Goal: Information Seeking & Learning: Compare options

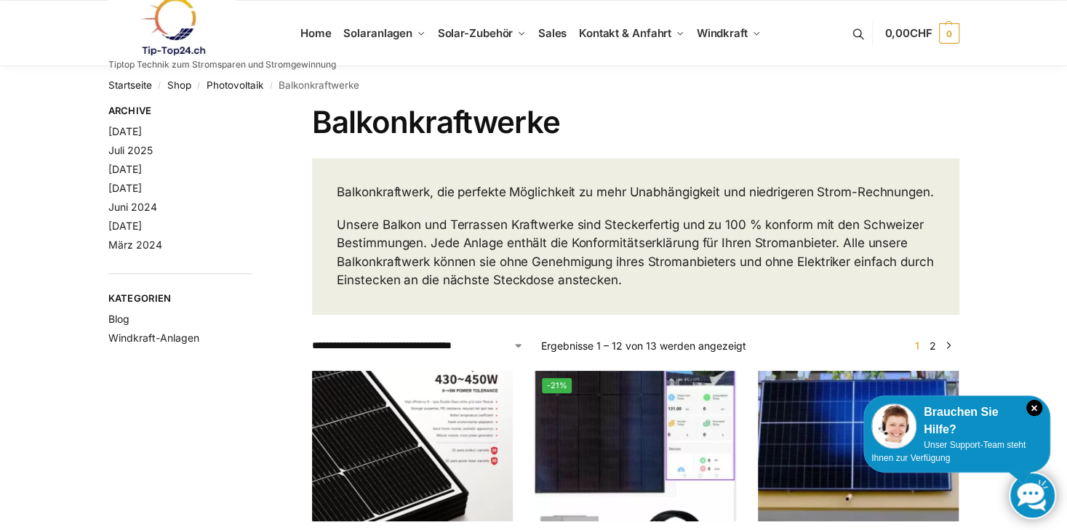
click at [547, 117] on h1 "Balkonkraftwerke" at bounding box center [635, 122] width 646 height 36
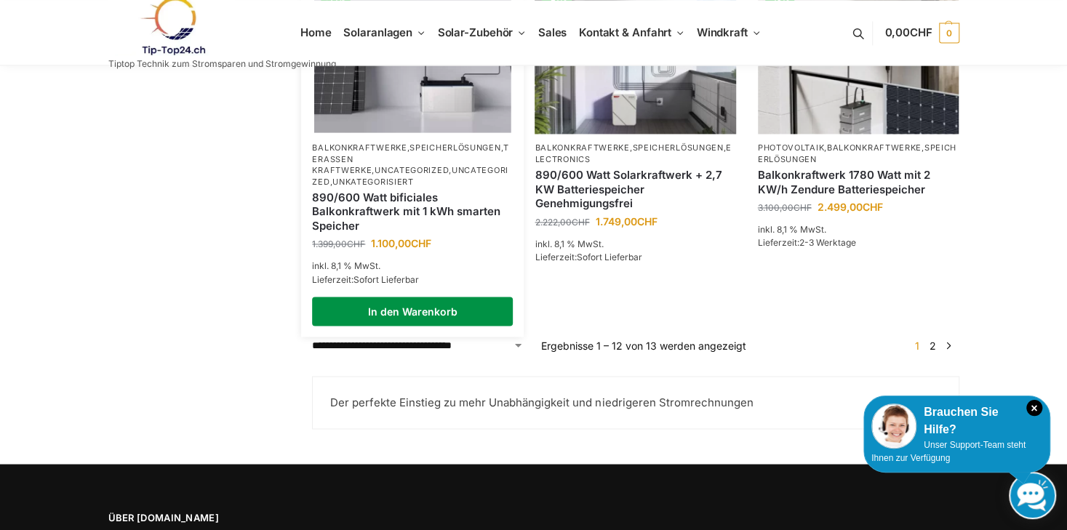
scroll to position [1266, 0]
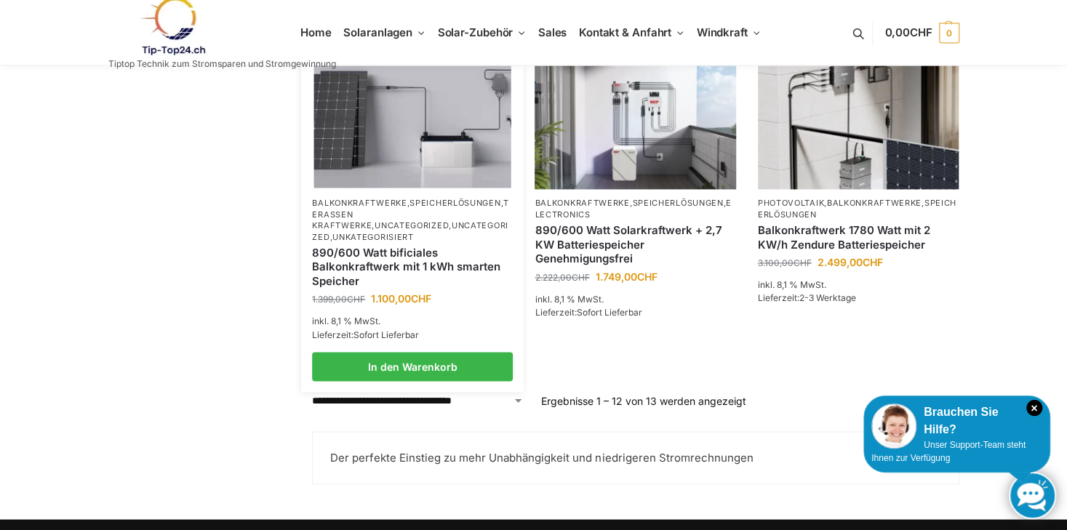
click at [375, 260] on link "890/600 Watt bificiales Balkonkraftwerk mit 1 kWh smarten Speicher" at bounding box center [412, 267] width 201 height 43
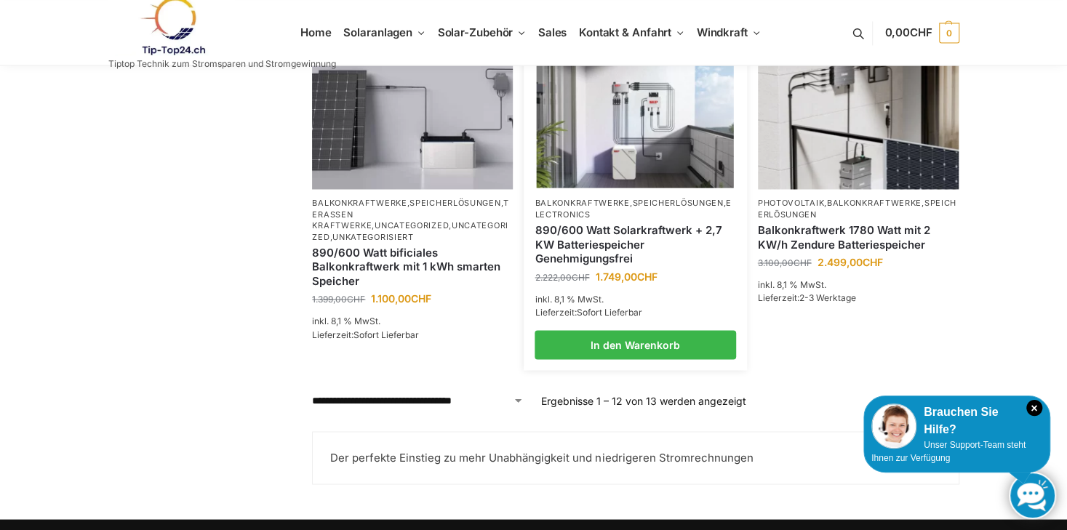
click at [584, 247] on link "890/600 Watt Solarkraftwerk + 2,7 KW Batteriespeicher Genehmigungsfrei" at bounding box center [634, 244] width 201 height 43
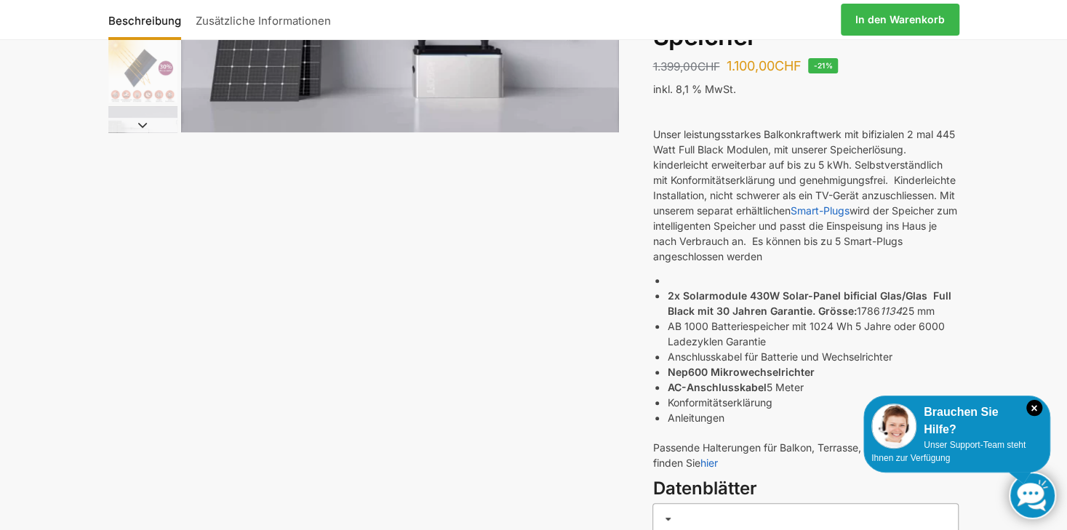
scroll to position [145, 0]
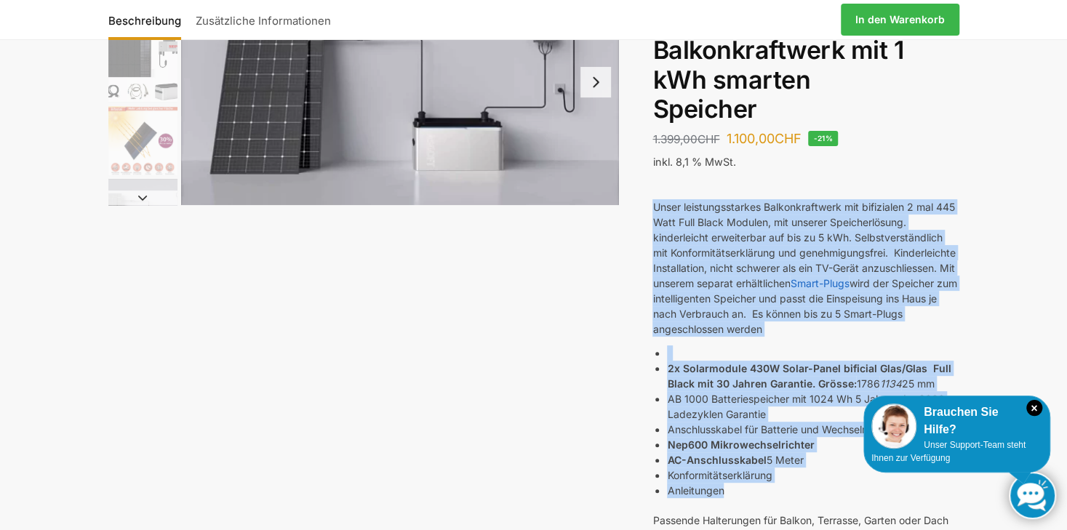
drag, startPoint x: 652, startPoint y: 206, endPoint x: 723, endPoint y: 494, distance: 295.9
click at [723, 494] on div "Unser leistungsstarkes Balkonkraftwerk mit bifizialen 2 mal 445 Watt Full Black…" at bounding box center [805, 362] width 306 height 374
drag, startPoint x: 723, startPoint y: 494, endPoint x: 711, endPoint y: 273, distance: 220.6
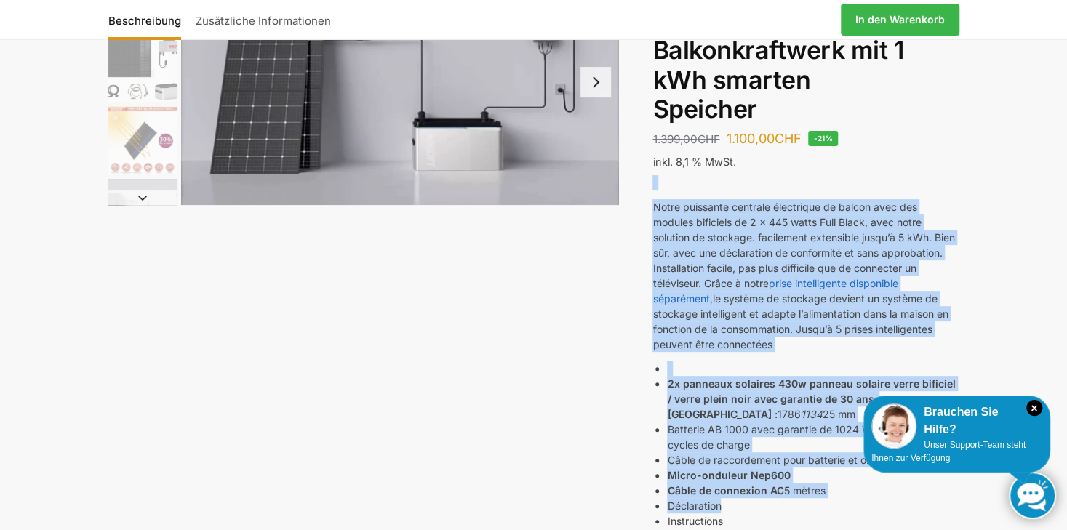
click at [593, 377] on div "Beschreibung Zusätzliche Informationen 1.399,00 CHF Ursprünglicher Preis war: 1…" at bounding box center [534, 423] width 912 height 928
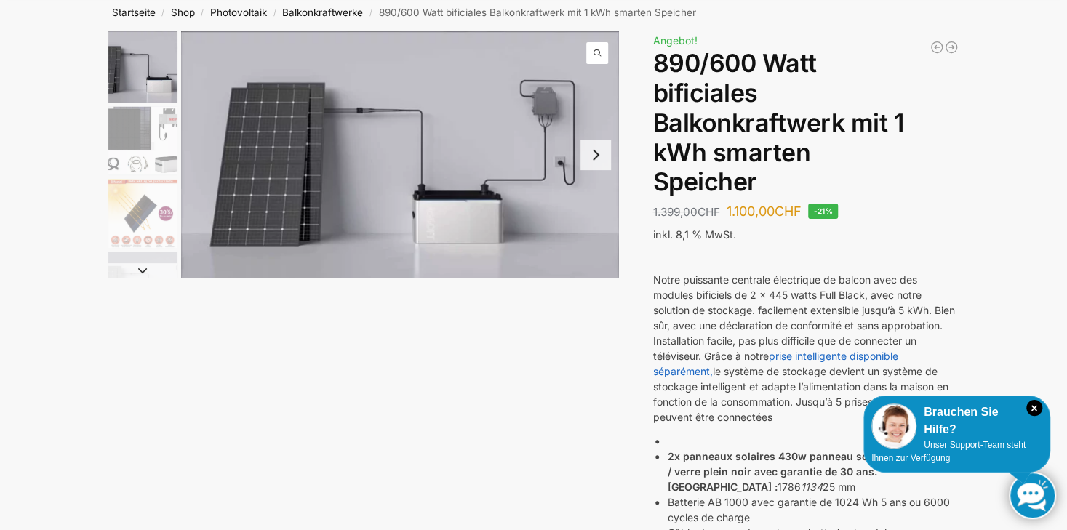
scroll to position [0, 0]
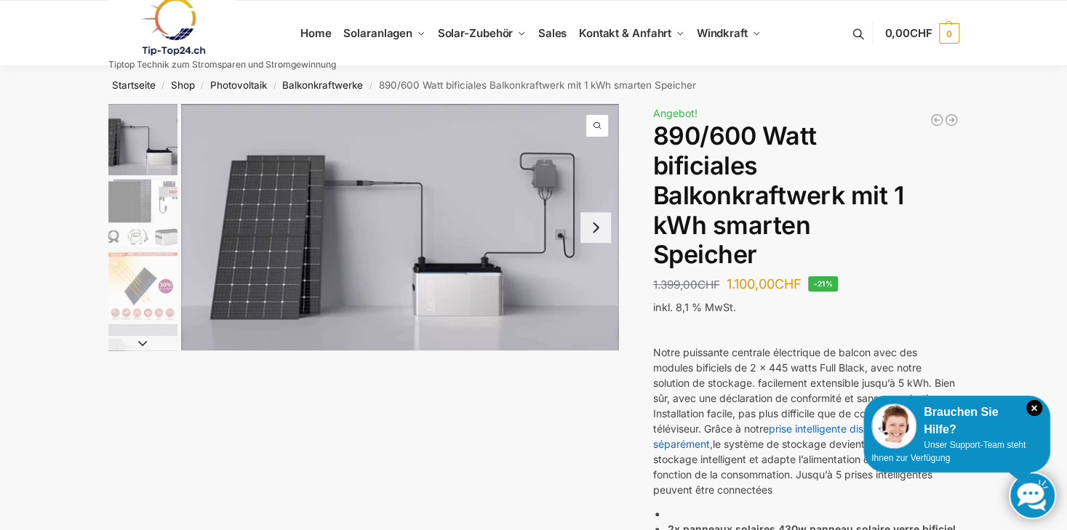
click at [162, 284] on img "3 / 7" at bounding box center [142, 286] width 69 height 69
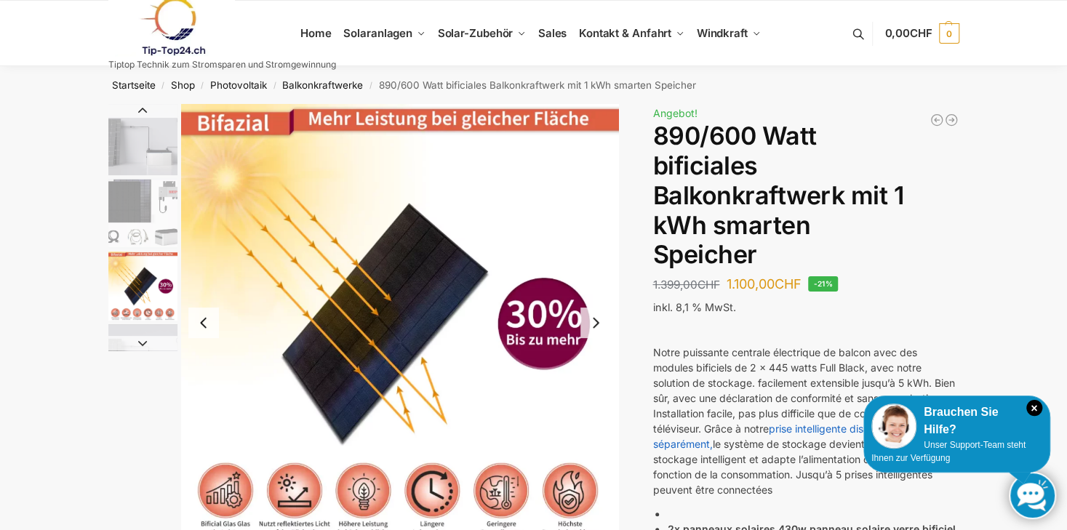
click at [130, 224] on img "2 / 7" at bounding box center [142, 213] width 69 height 69
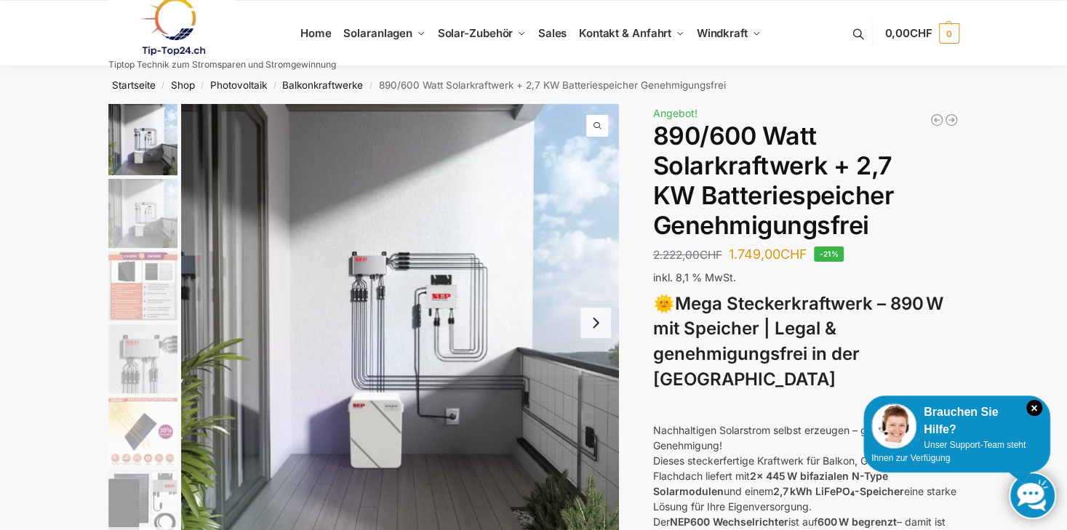
click at [152, 272] on img "3 / 12" at bounding box center [142, 286] width 69 height 69
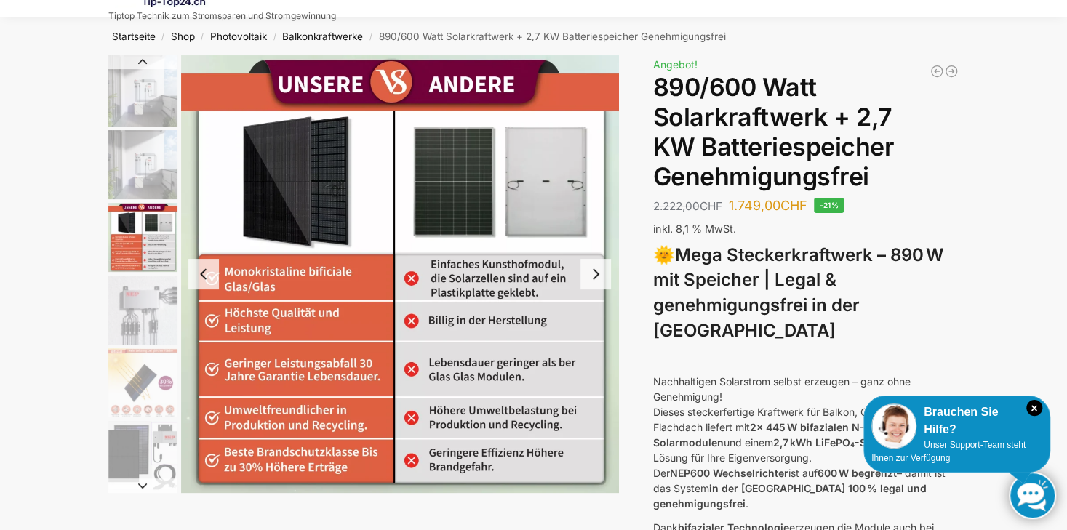
scroll to position [73, 0]
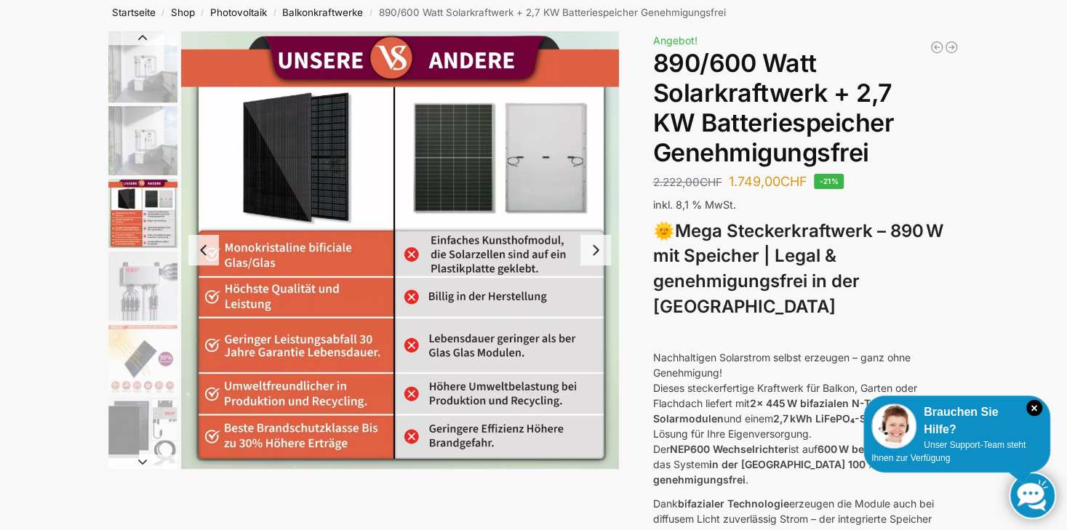
click at [135, 290] on img "4 / 12" at bounding box center [142, 286] width 69 height 69
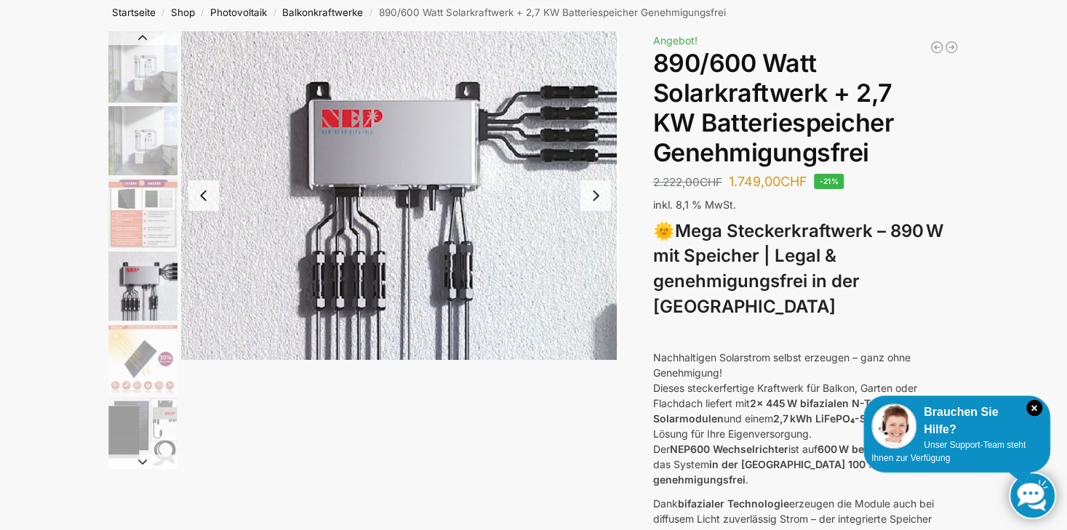
click at [146, 350] on img "5 / 12" at bounding box center [142, 358] width 69 height 69
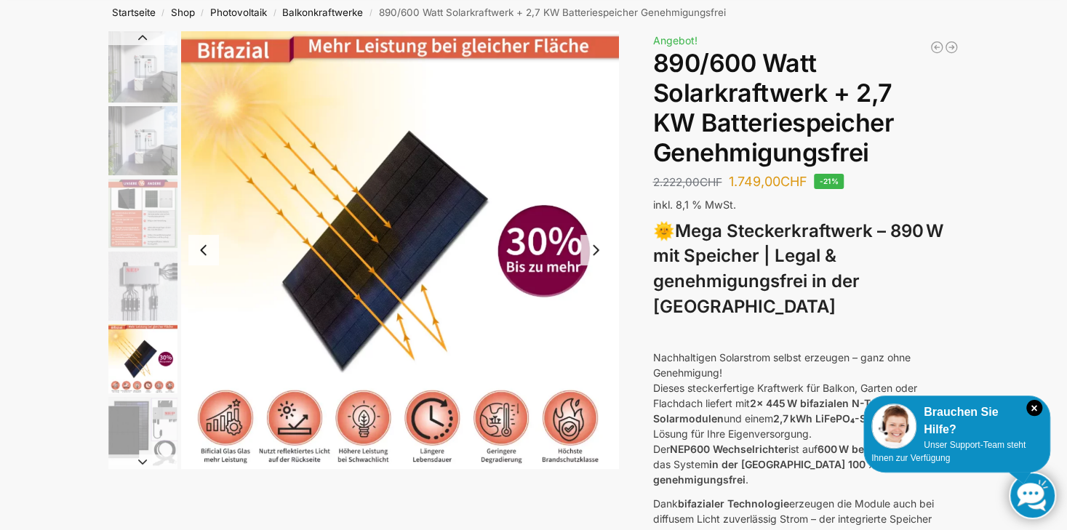
click at [142, 410] on img "6 / 12" at bounding box center [142, 431] width 69 height 69
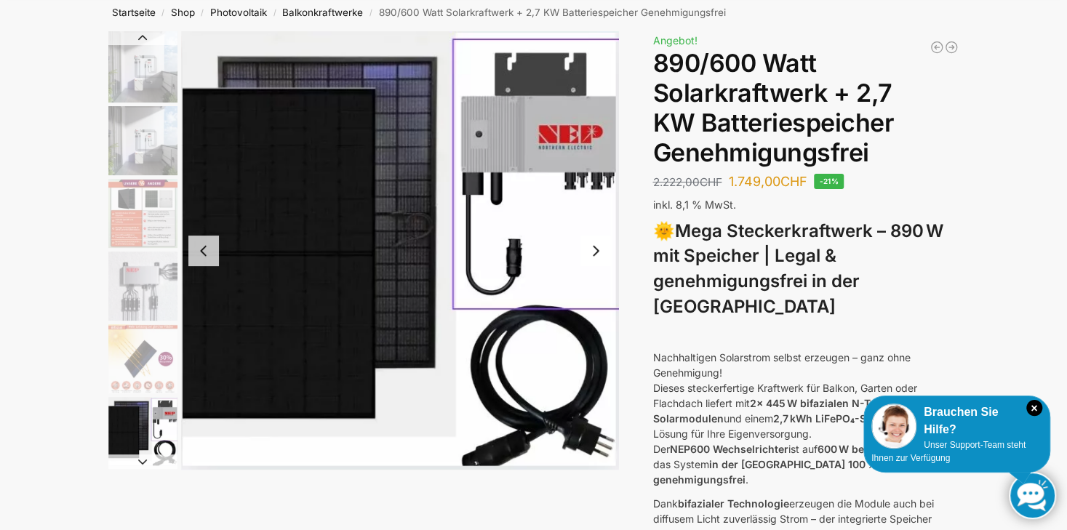
click at [137, 144] on img "2 / 12" at bounding box center [142, 140] width 69 height 69
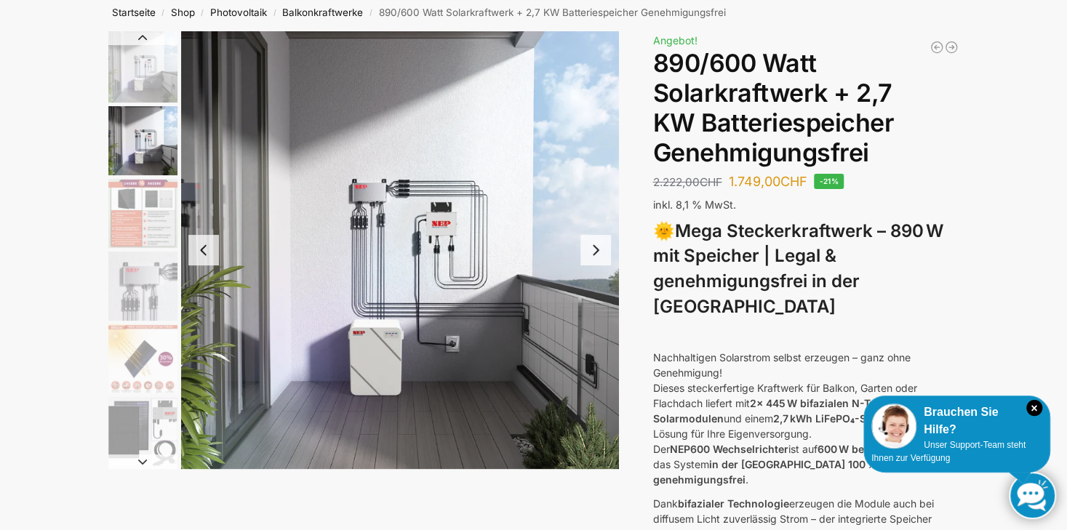
click at [713, 326] on p at bounding box center [805, 333] width 306 height 15
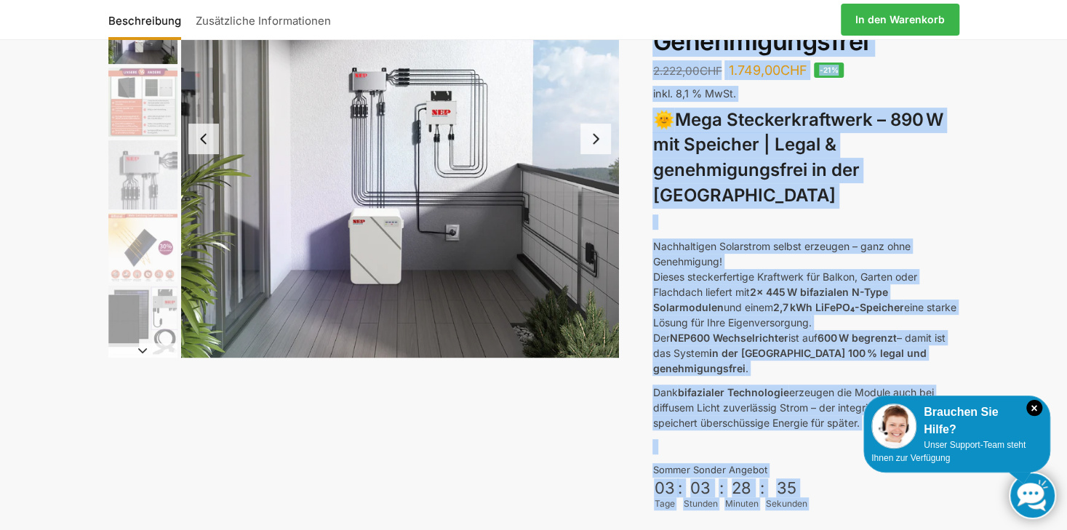
scroll to position [188, 0]
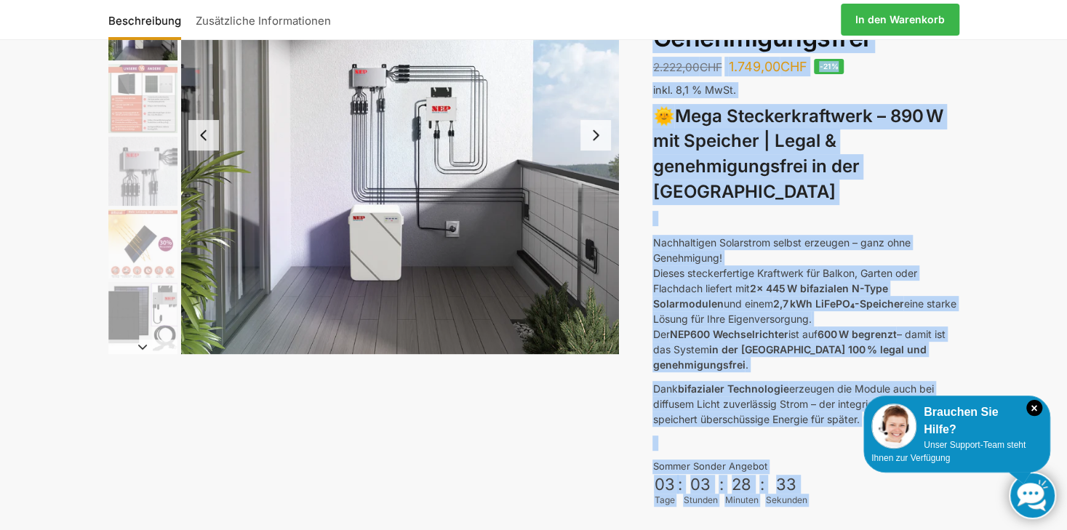
drag, startPoint x: 655, startPoint y: 130, endPoint x: 865, endPoint y: 380, distance: 326.1
drag, startPoint x: 865, startPoint y: 380, endPoint x: 773, endPoint y: 276, distance: 139.0
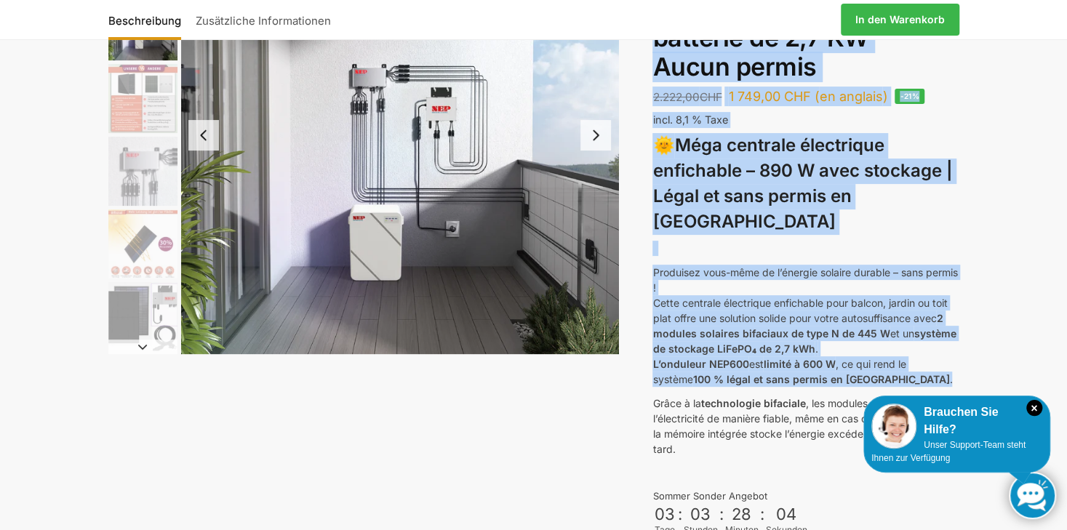
click at [933, 358] on p "Produisez vous-même de l’énergie solaire durable – sans permis ! Cette centrale…" at bounding box center [805, 326] width 306 height 122
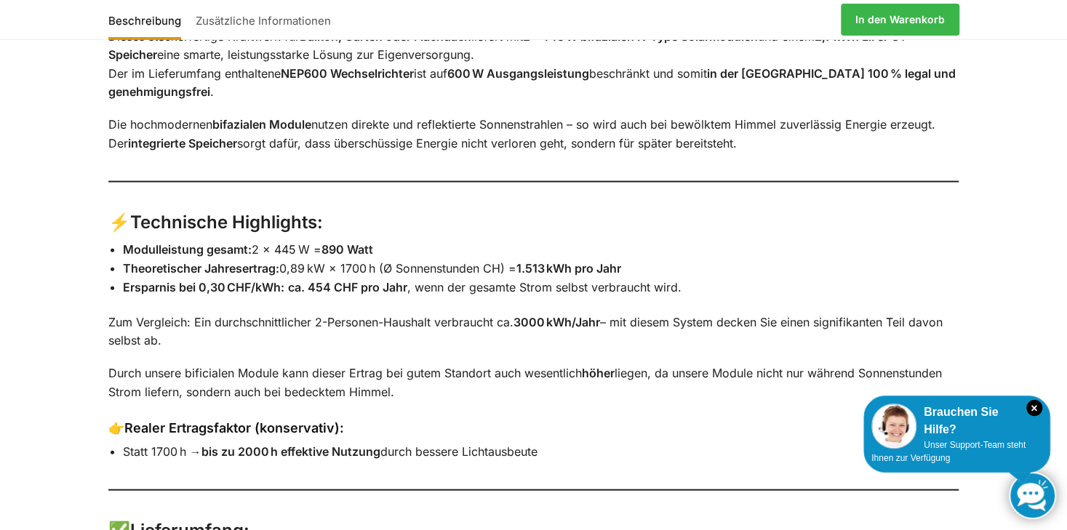
scroll to position [2005, 0]
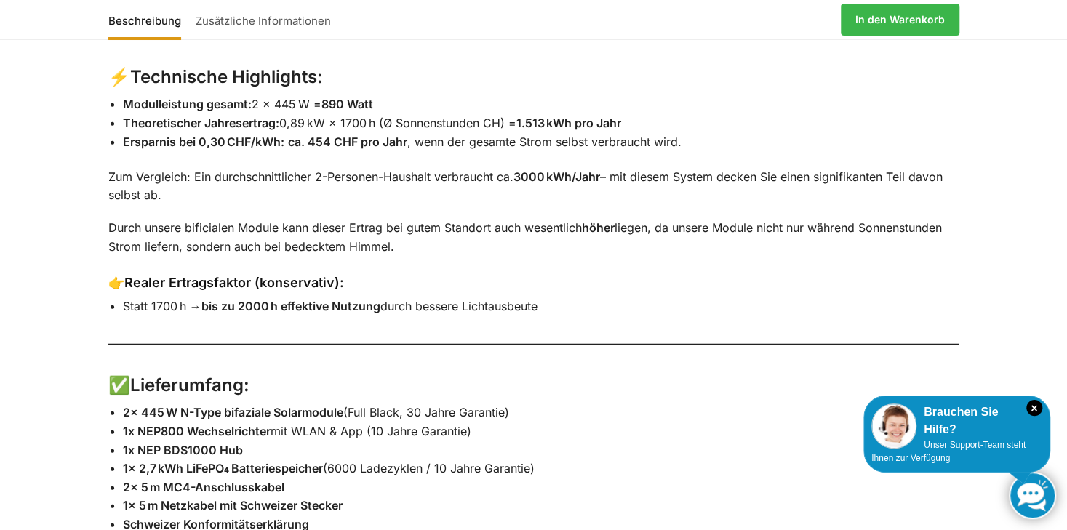
click at [230, 23] on link "Zusätzliche Informationen" at bounding box center [263, 19] width 150 height 35
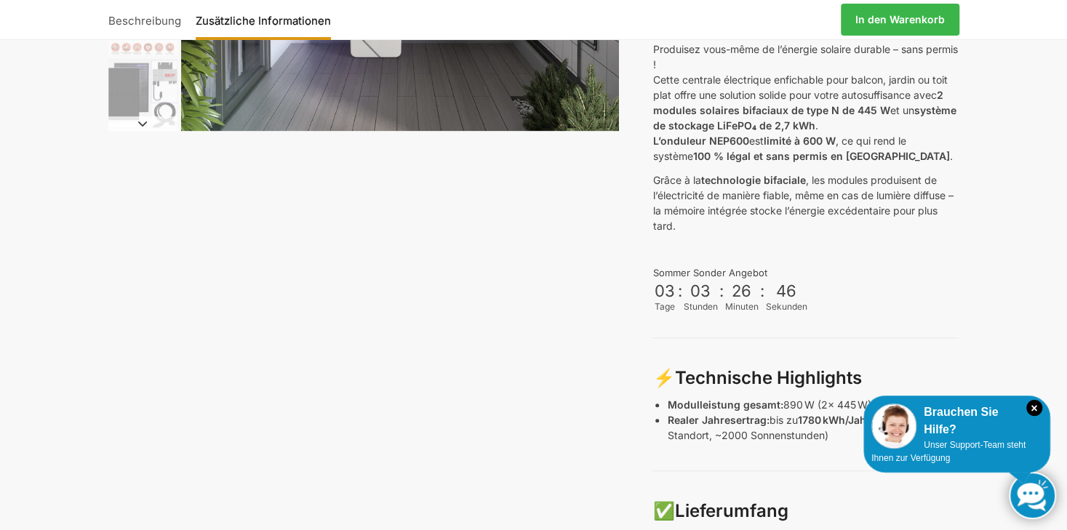
scroll to position [627, 0]
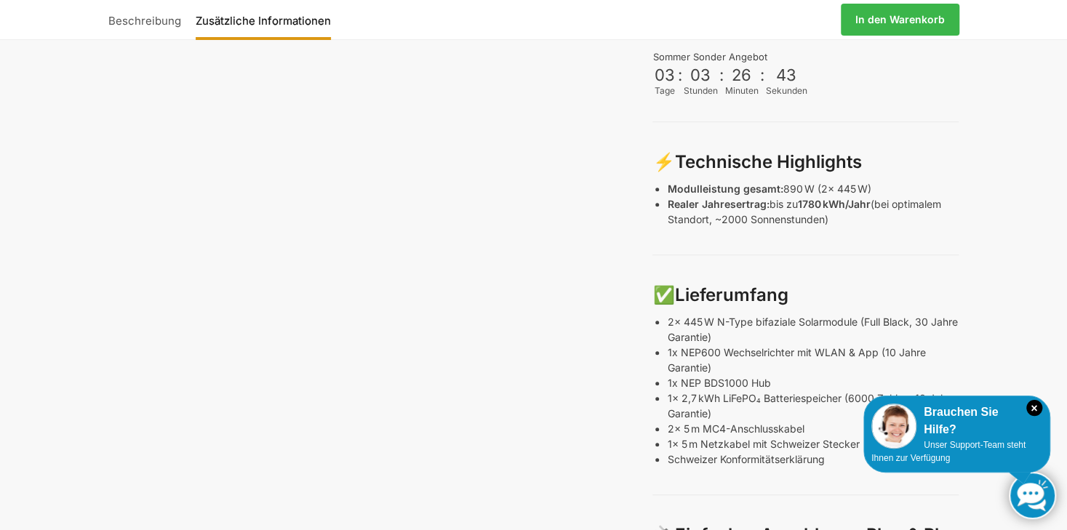
click at [140, 22] on link "Beschreibung" at bounding box center [148, 19] width 80 height 35
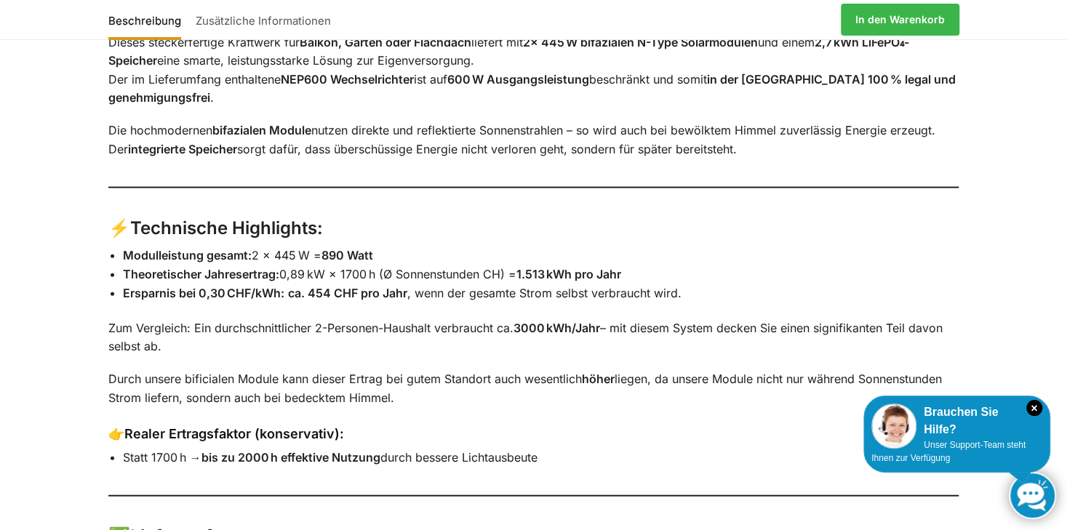
scroll to position [1863, 0]
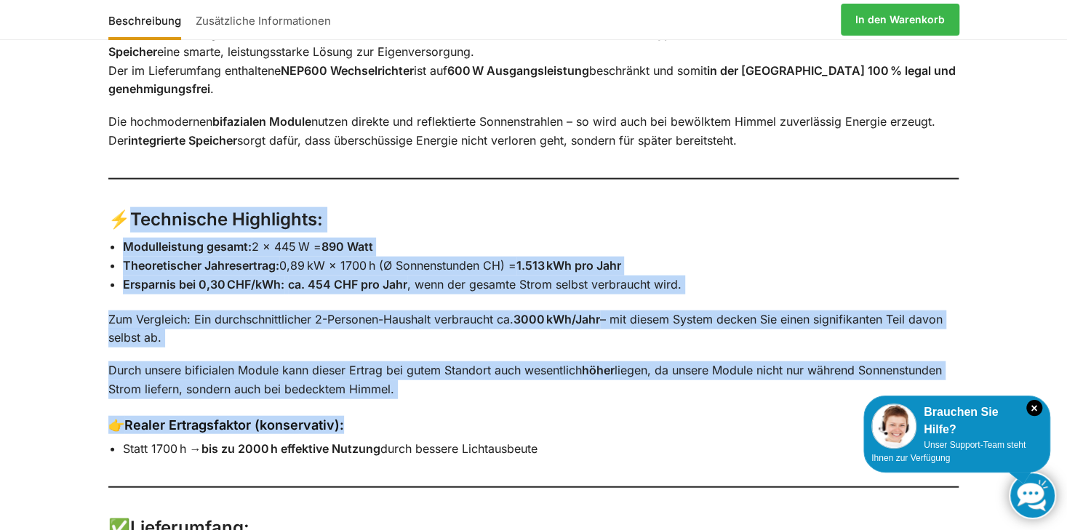
drag, startPoint x: 134, startPoint y: 200, endPoint x: 559, endPoint y: 442, distance: 488.8
drag, startPoint x: 559, startPoint y: 442, endPoint x: 509, endPoint y: 429, distance: 51.8
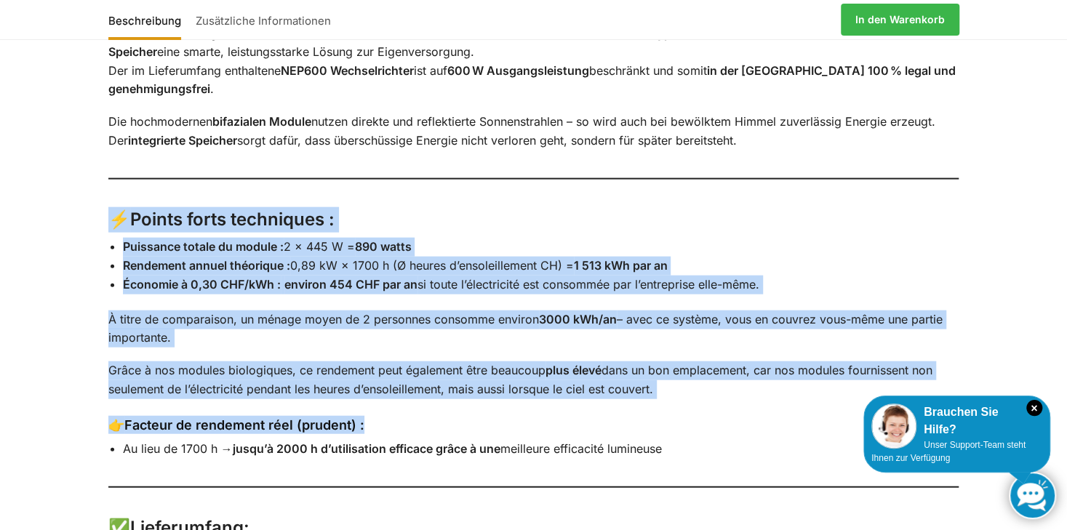
click at [451, 207] on h3 "⚡ Points forts techniques :" at bounding box center [533, 219] width 851 height 25
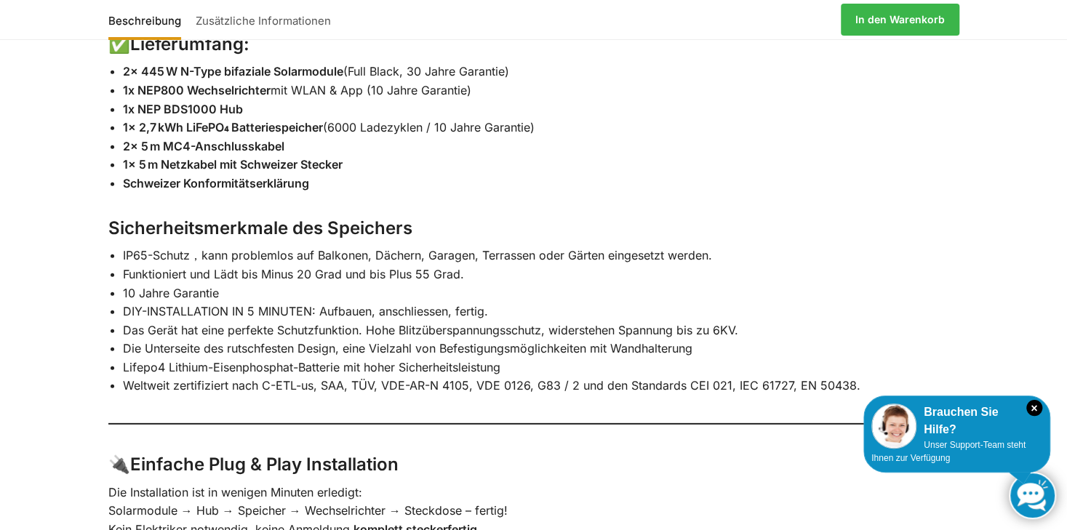
scroll to position [2299, 0]
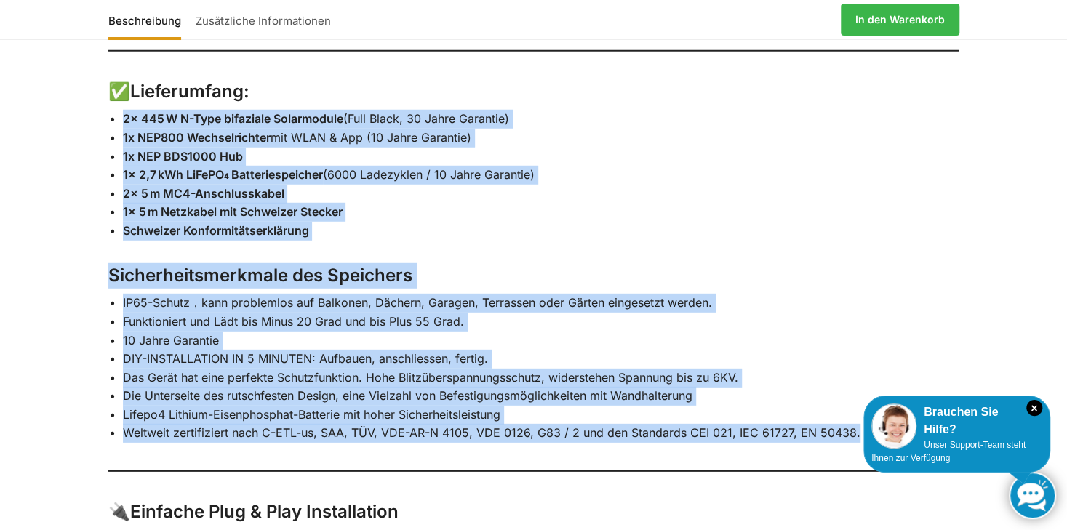
drag, startPoint x: 124, startPoint y: 100, endPoint x: 855, endPoint y: 418, distance: 796.7
click at [855, 418] on div "🌞 Mega Steckerkraftwerk – 890 Watt mit Speicher | Legal & genehmigungsfrei in d…" at bounding box center [534, 149] width 912 height 1320
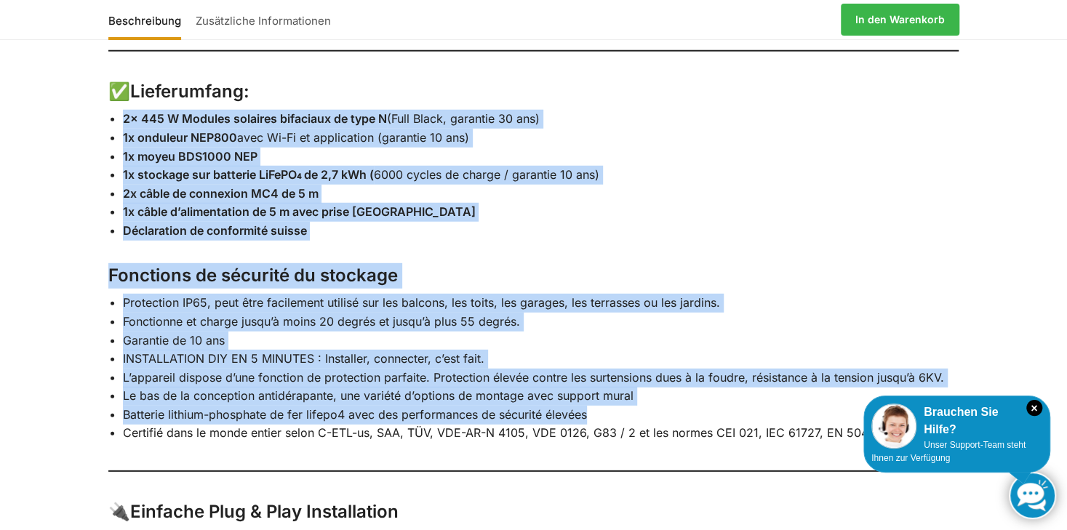
click at [636, 91] on div "🌞 Mega Steckerkraftwerk – 890 Watt mit Speicher | Legal & genehmigungsfrei in d…" at bounding box center [534, 149] width 912 height 1320
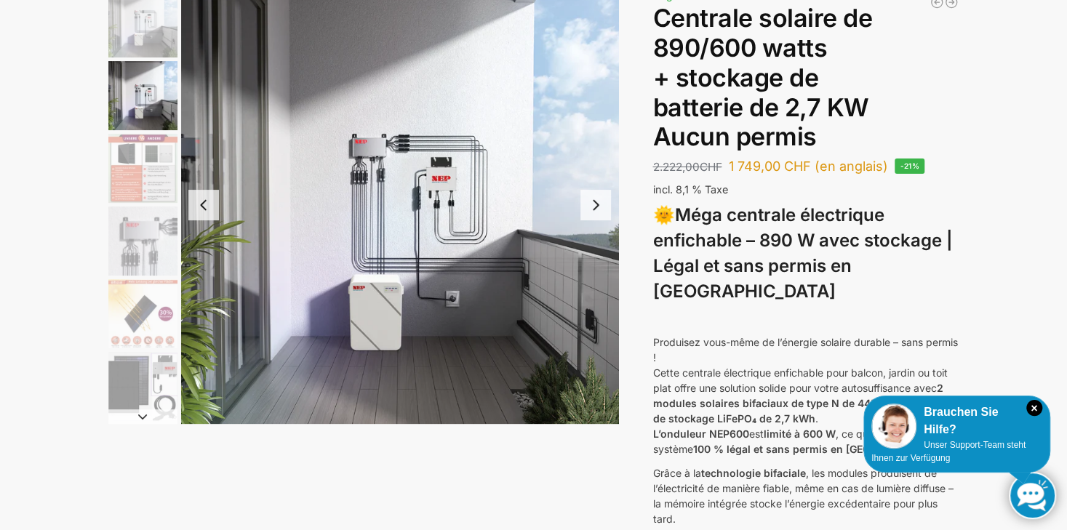
scroll to position [45, 0]
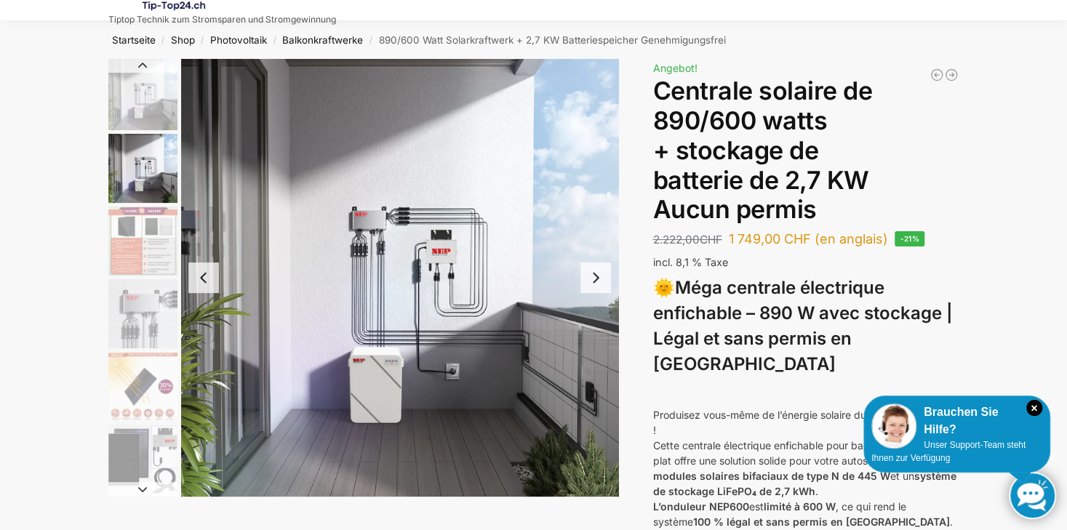
click at [126, 435] on img "6 / 12" at bounding box center [142, 459] width 69 height 69
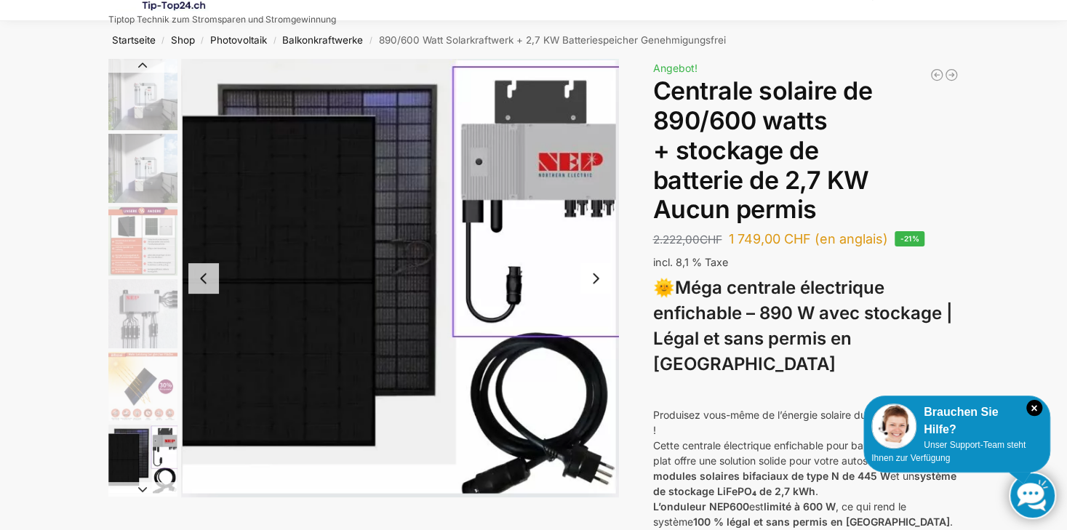
click at [124, 380] on img "5 / 12" at bounding box center [142, 386] width 69 height 69
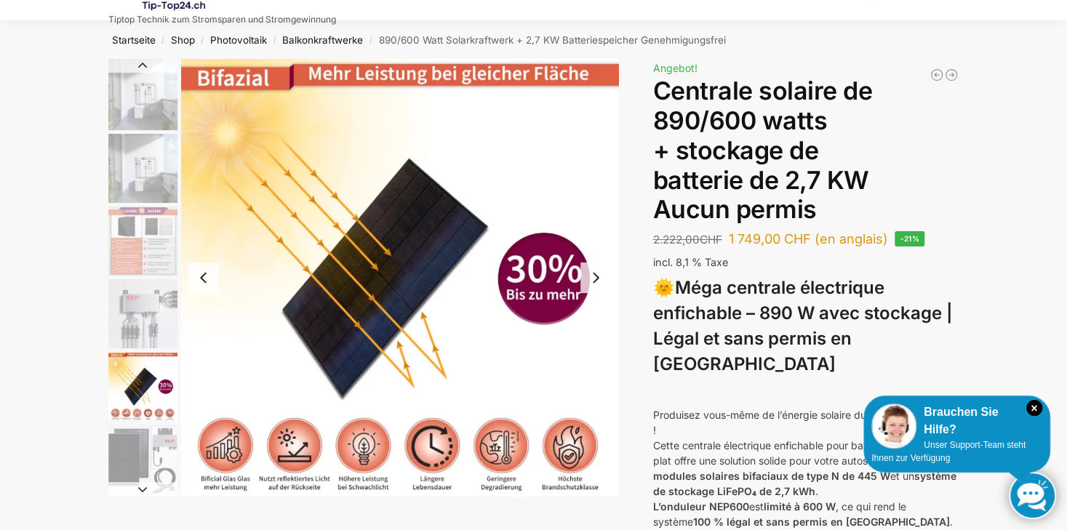
click at [142, 302] on img "4 / 12" at bounding box center [142, 313] width 69 height 69
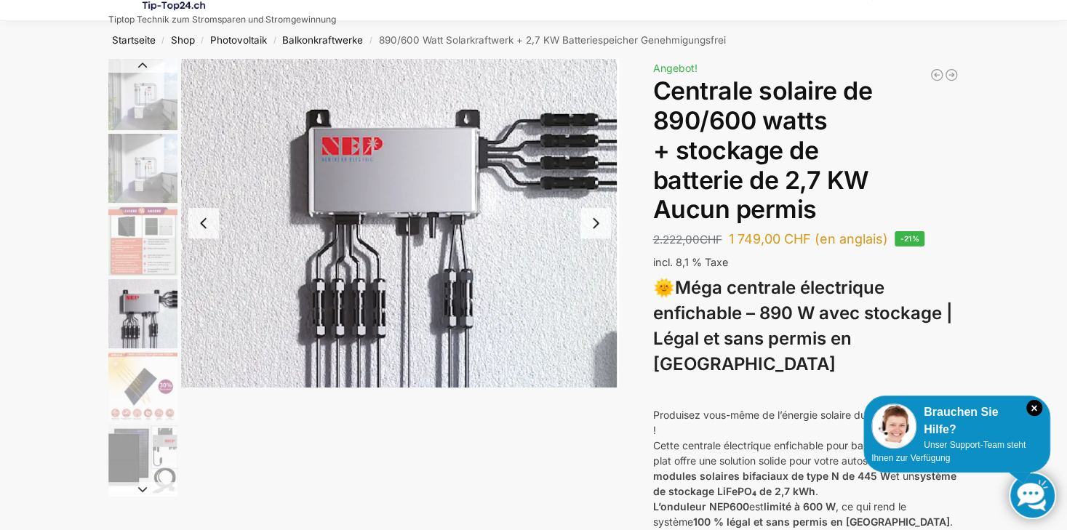
click at [140, 244] on img "3 / 12" at bounding box center [142, 240] width 69 height 69
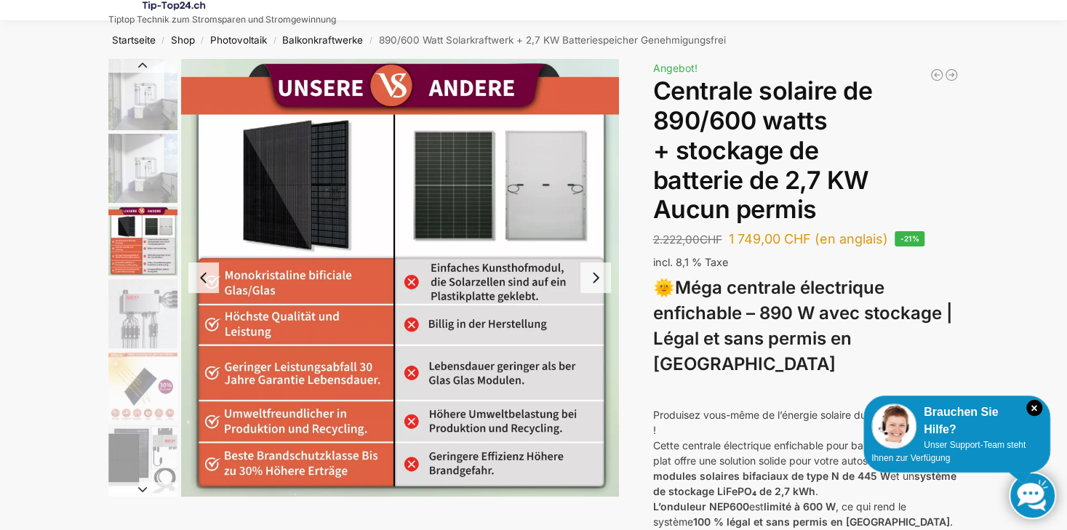
click at [237, 276] on img "3 / 12" at bounding box center [400, 278] width 438 height 438
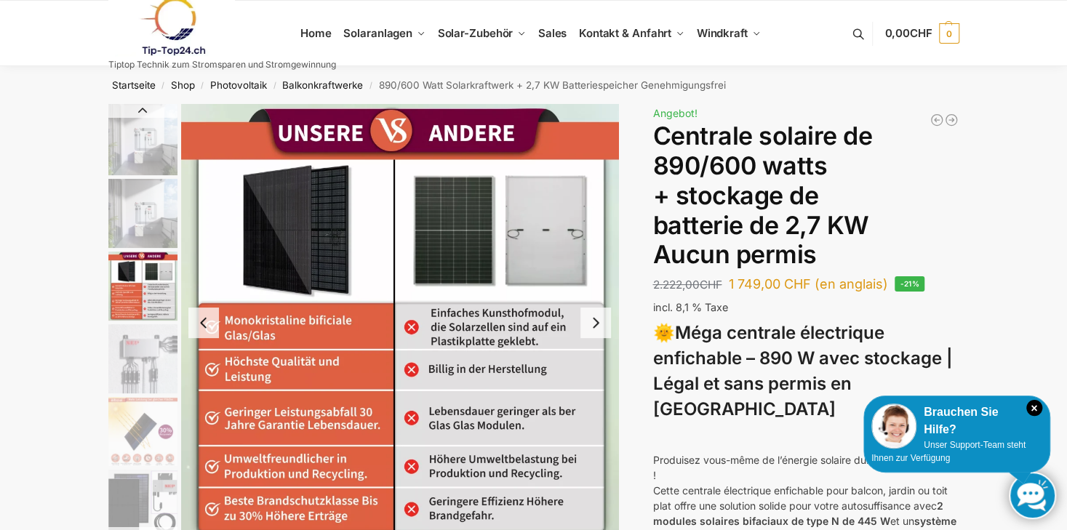
click at [931, 227] on h1 "Centrale solaire de 890/600 watts + stockage de batterie de 2,7 KW Aucun permis" at bounding box center [805, 195] width 306 height 148
click at [83, 36] on ul "Home Solaranlagen Balkonkraftwerke Komplet-Sets mit Halterungen Balkon,Wand, Te…" at bounding box center [533, 33] width 1067 height 65
click at [140, 153] on img "1 / 12" at bounding box center [142, 139] width 69 height 71
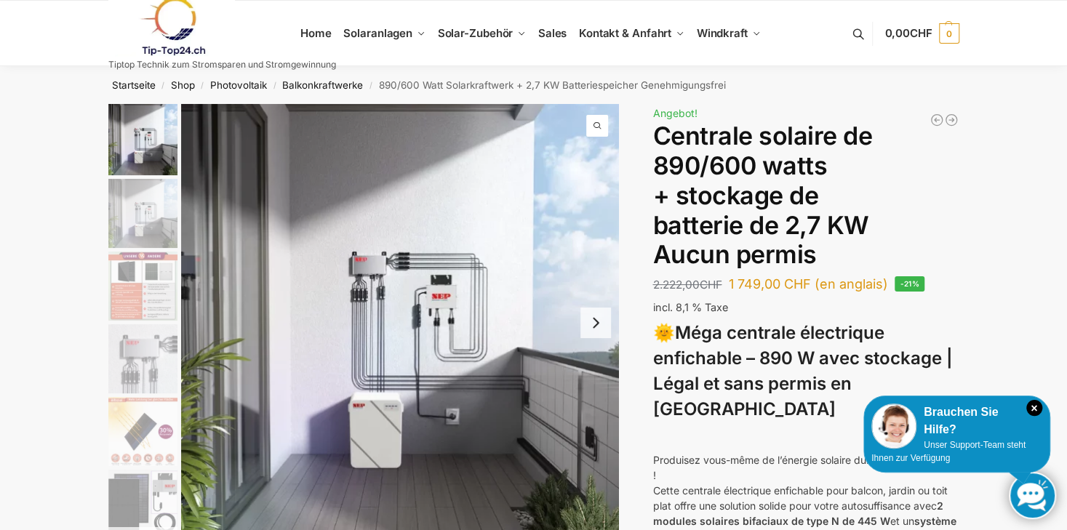
click at [374, 427] on img "1 / 12" at bounding box center [400, 323] width 438 height 438
click at [443, 377] on img "1 / 12" at bounding box center [400, 323] width 438 height 438
click at [132, 82] on link "Startseite" at bounding box center [134, 85] width 44 height 12
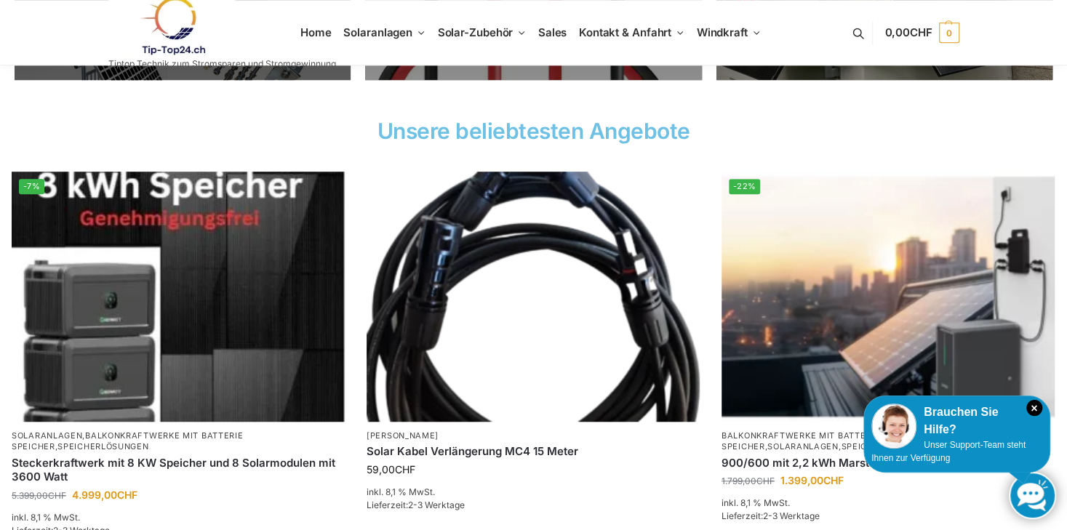
scroll to position [218, 0]
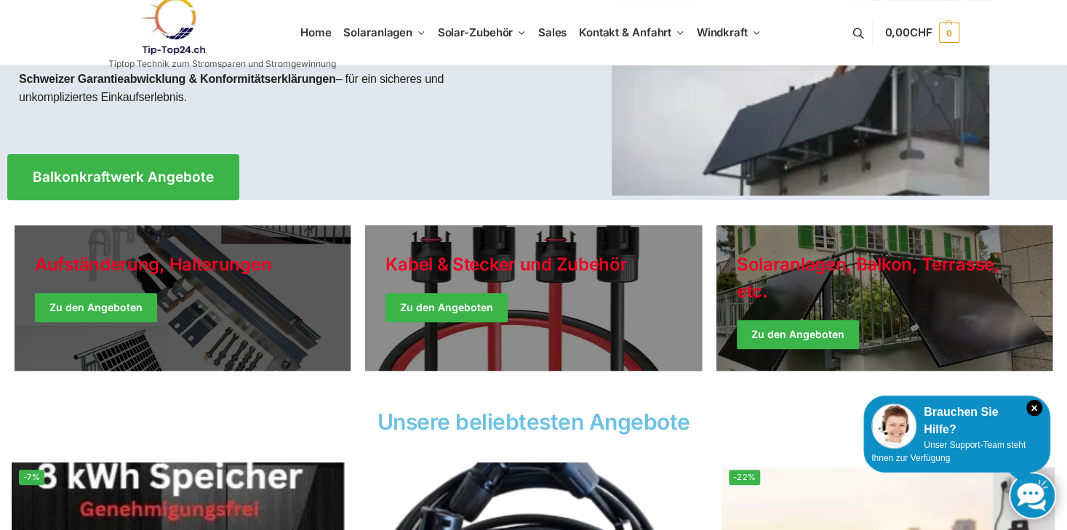
click at [116, 306] on link "Holiday Style" at bounding box center [183, 297] width 336 height 145
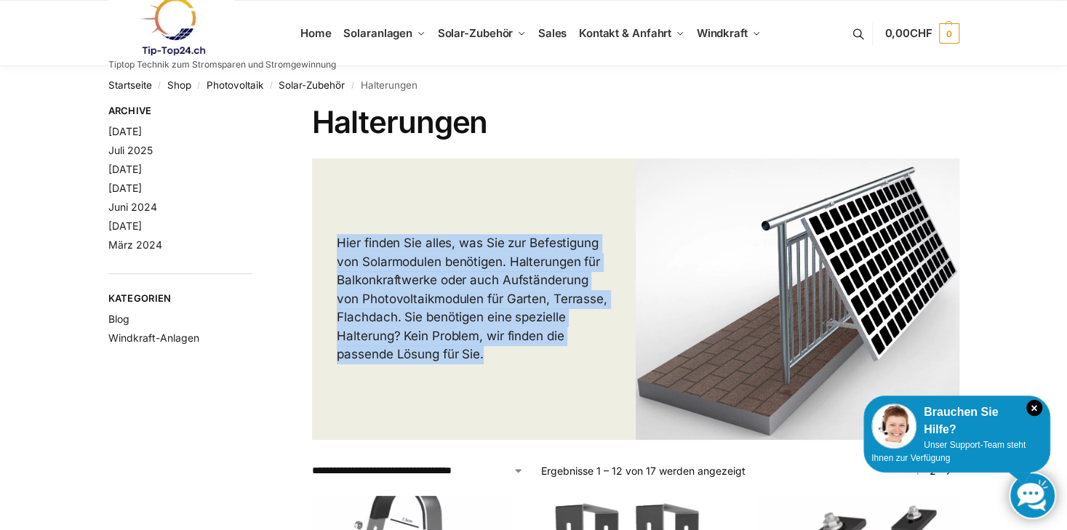
drag, startPoint x: 335, startPoint y: 238, endPoint x: 485, endPoint y: 358, distance: 191.9
click at [485, 358] on div "Hier finden Sie alles, was Sie zur Befestigung von Solarmodulen benötigen. Halt…" at bounding box center [474, 299] width 324 height 180
drag, startPoint x: 485, startPoint y: 358, endPoint x: 406, endPoint y: 268, distance: 120.0
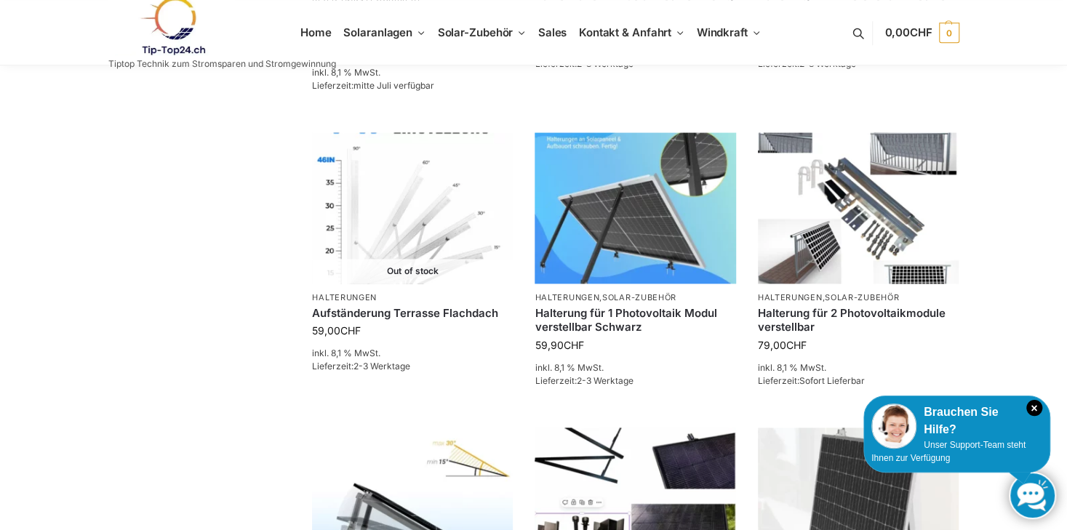
scroll to position [945, 0]
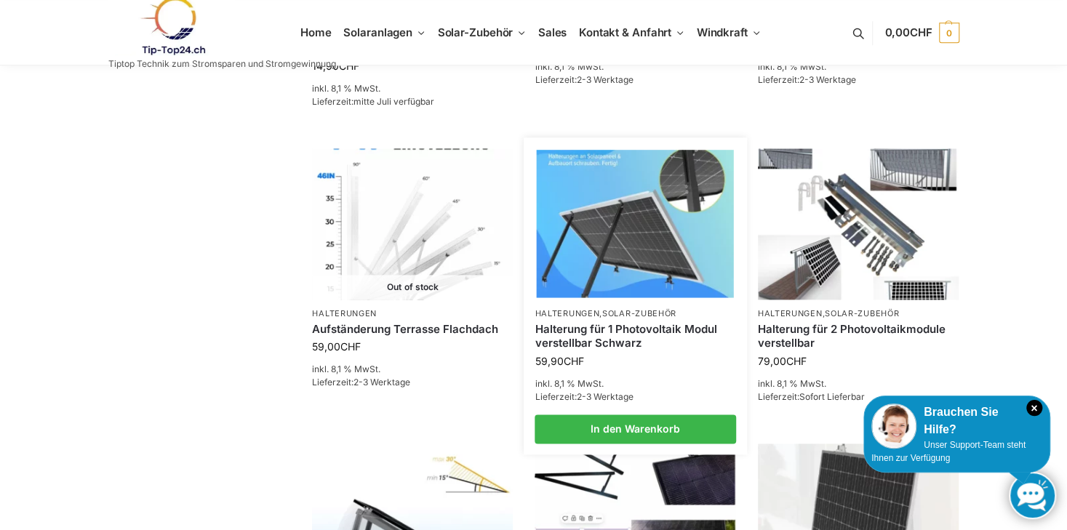
click at [596, 276] on img at bounding box center [635, 224] width 197 height 148
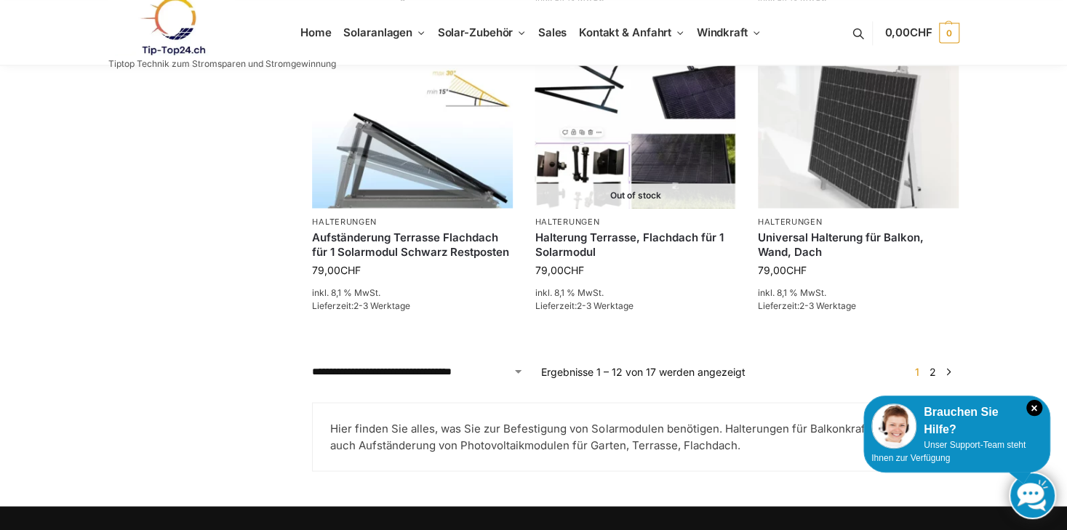
scroll to position [1309, 0]
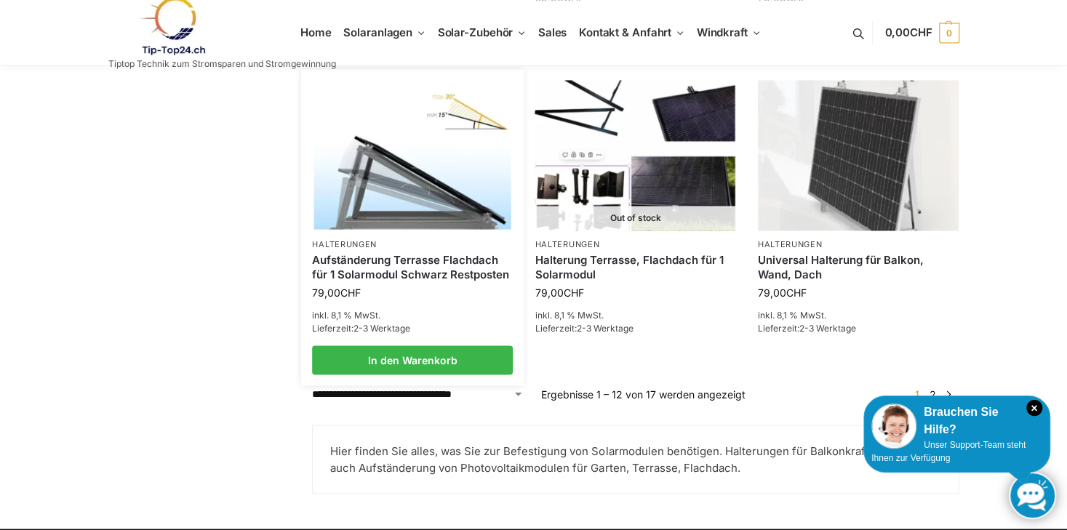
click at [358, 206] on img at bounding box center [412, 155] width 197 height 148
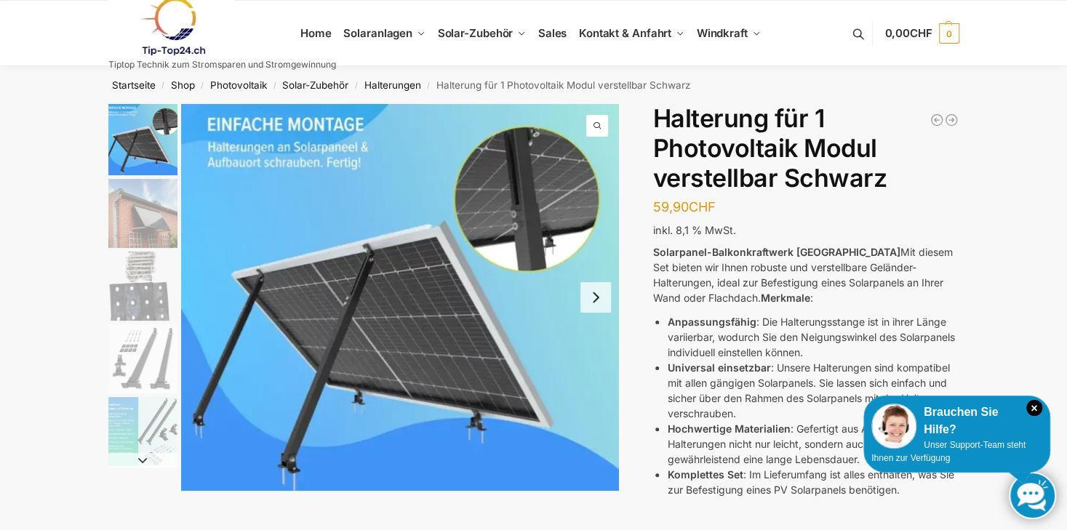
click at [137, 201] on img "2 / 5" at bounding box center [142, 213] width 69 height 69
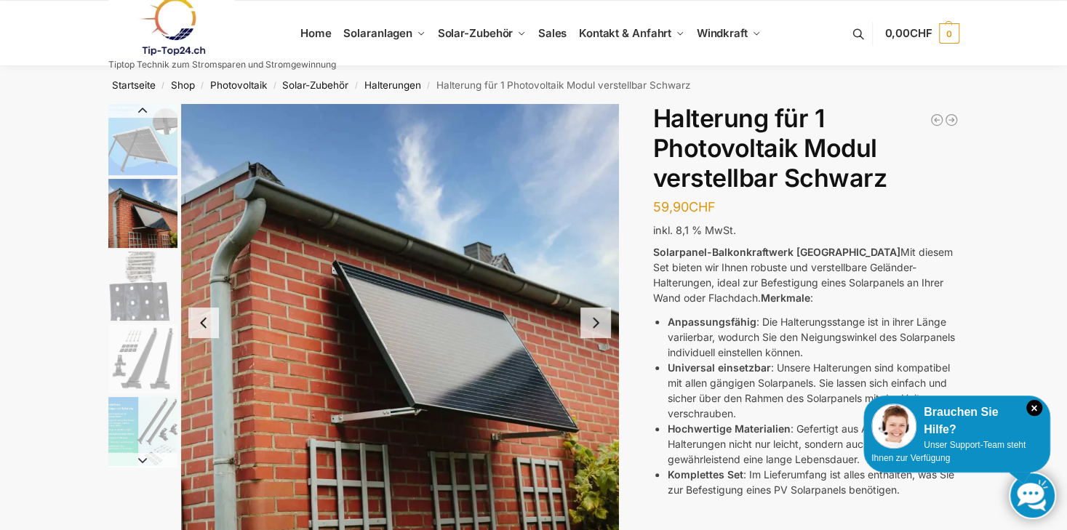
click at [140, 278] on img "3 / 5" at bounding box center [142, 286] width 69 height 69
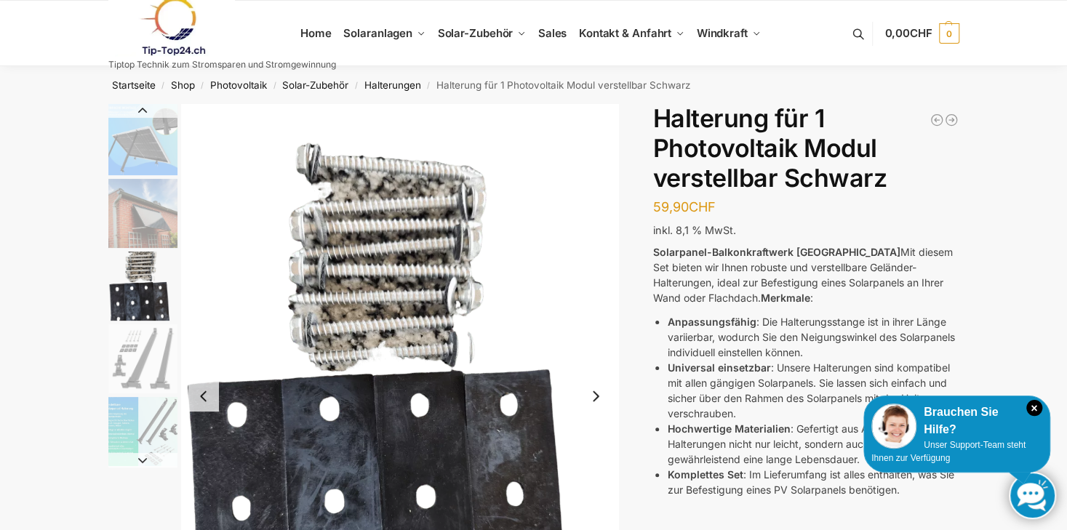
click at [151, 326] on img "4 / 5" at bounding box center [142, 358] width 69 height 69
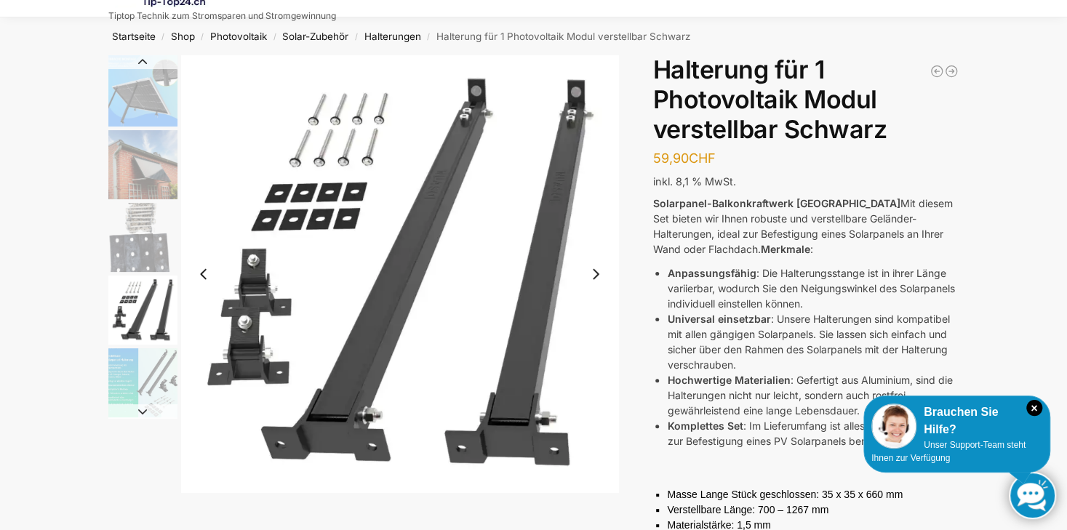
scroll to position [73, 0]
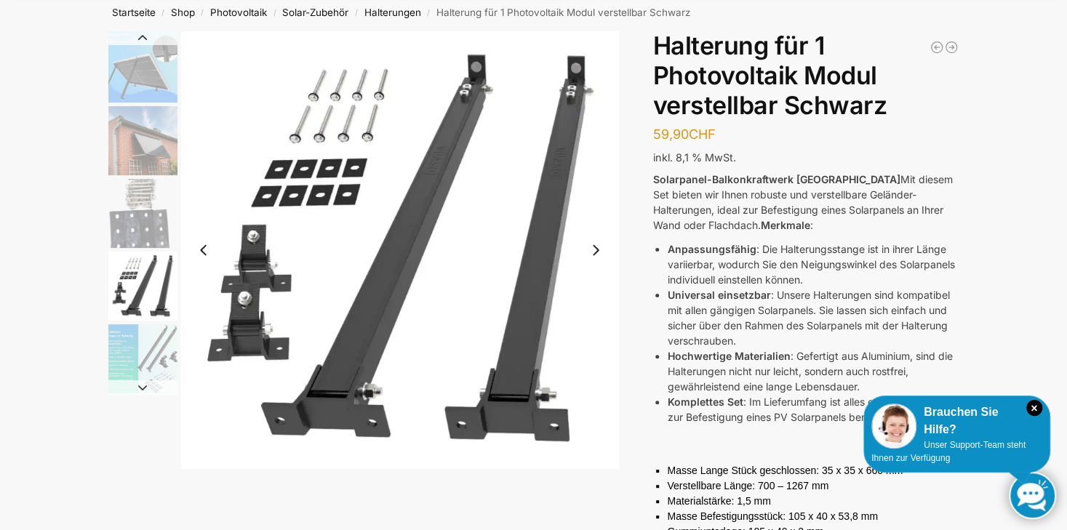
click at [145, 347] on img "5 / 5" at bounding box center [142, 358] width 69 height 69
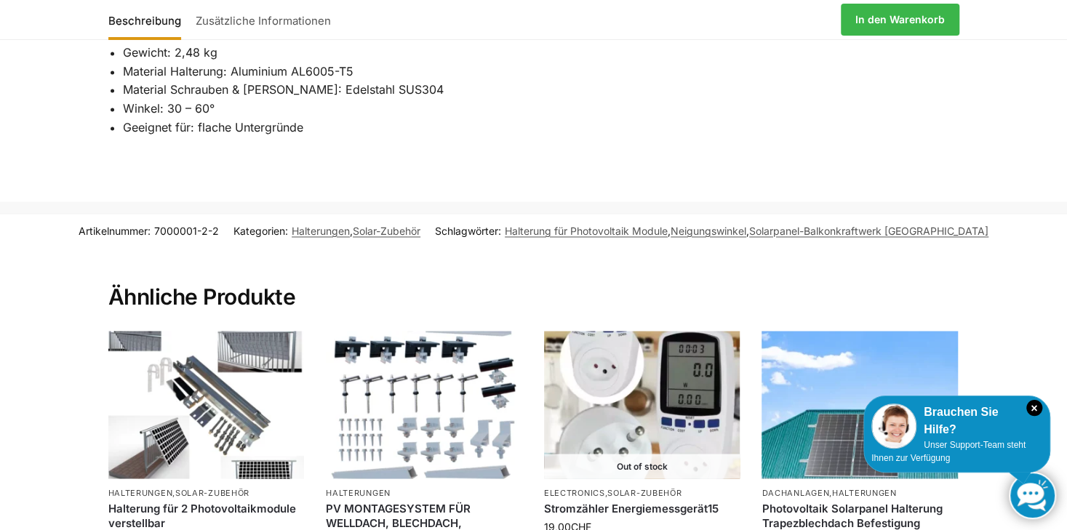
scroll to position [1309, 0]
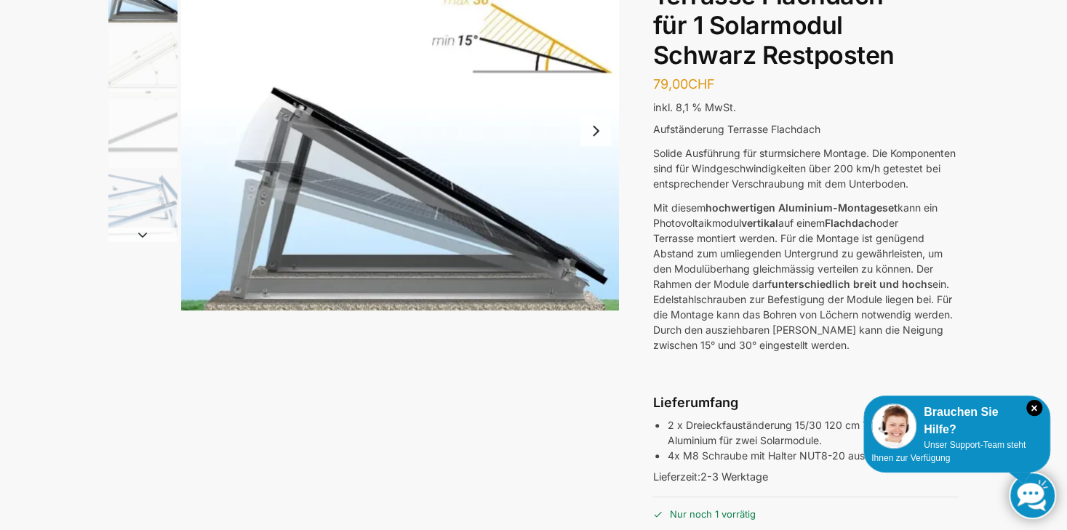
scroll to position [73, 0]
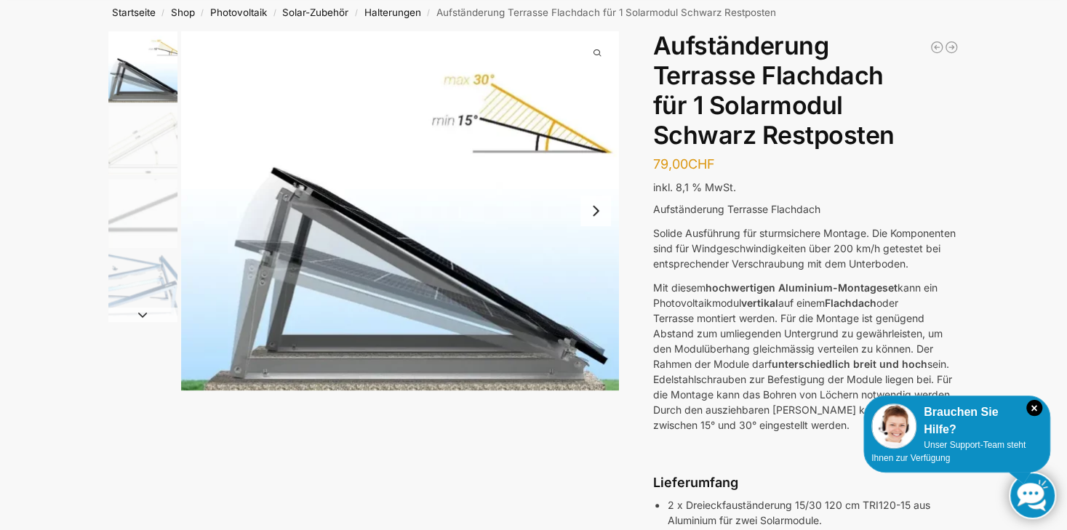
click at [169, 276] on img "4 / 4" at bounding box center [142, 286] width 69 height 69
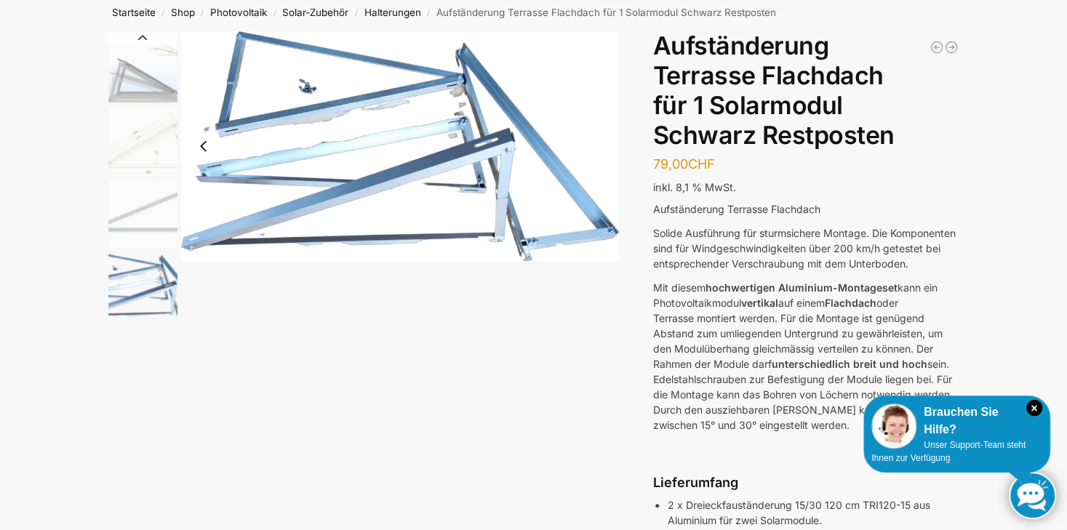
click at [147, 158] on img "2 / 4" at bounding box center [142, 140] width 69 height 69
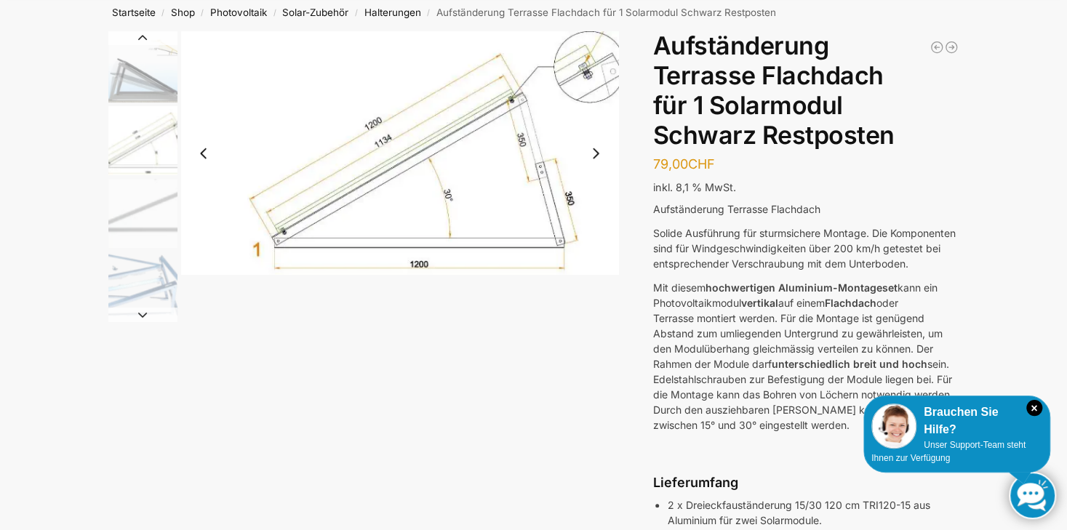
scroll to position [0, 0]
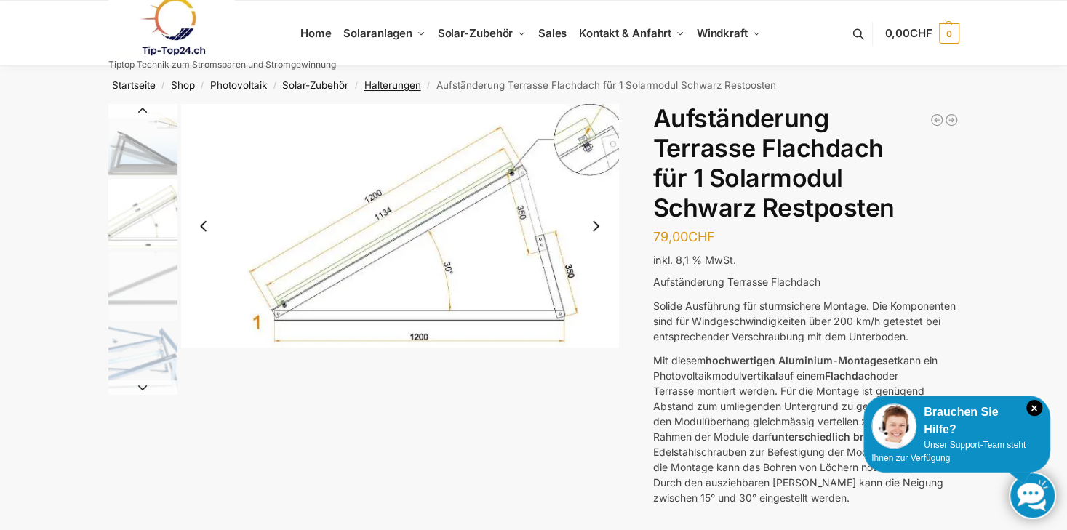
click at [388, 84] on link "Halterungen" at bounding box center [392, 85] width 57 height 12
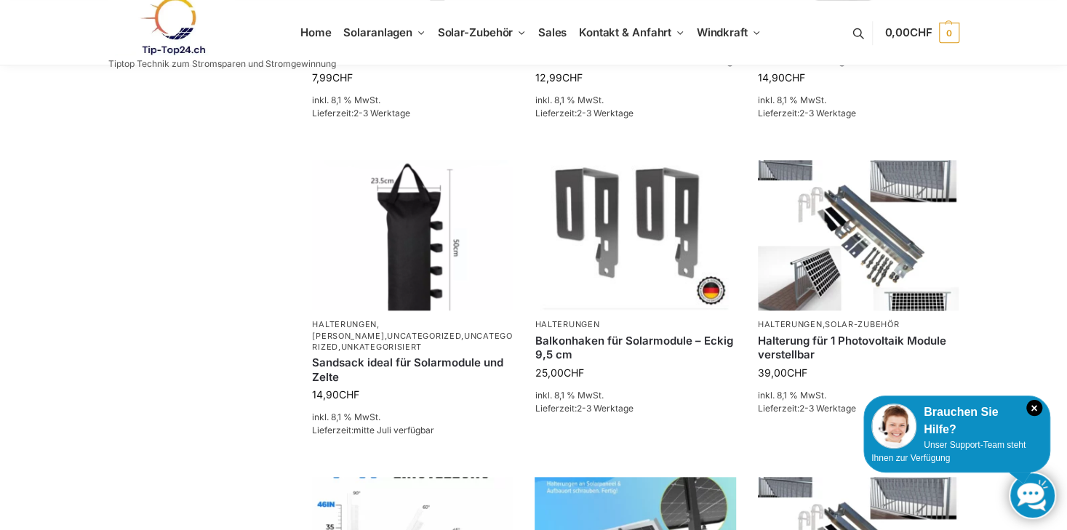
scroll to position [654, 0]
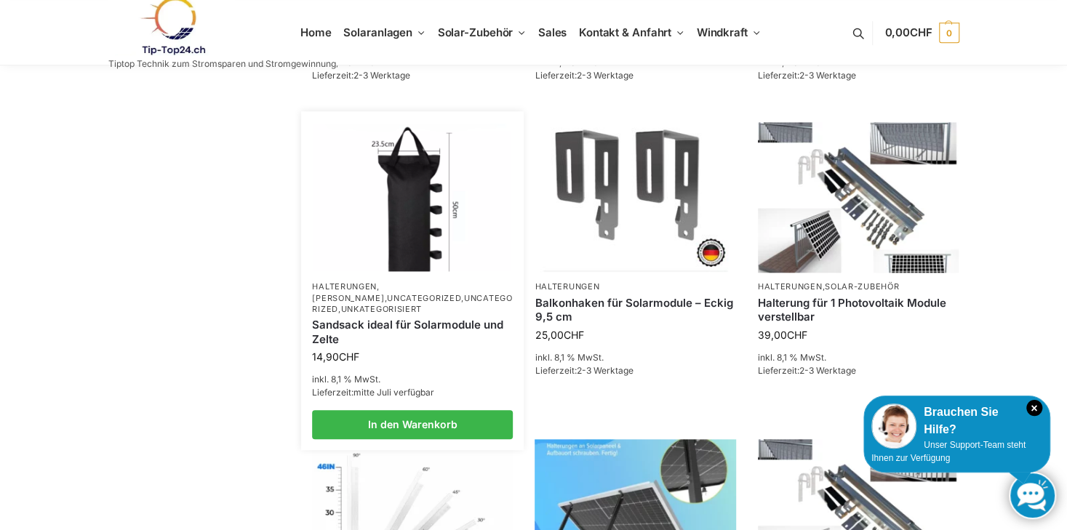
click at [401, 196] on img at bounding box center [412, 198] width 197 height 148
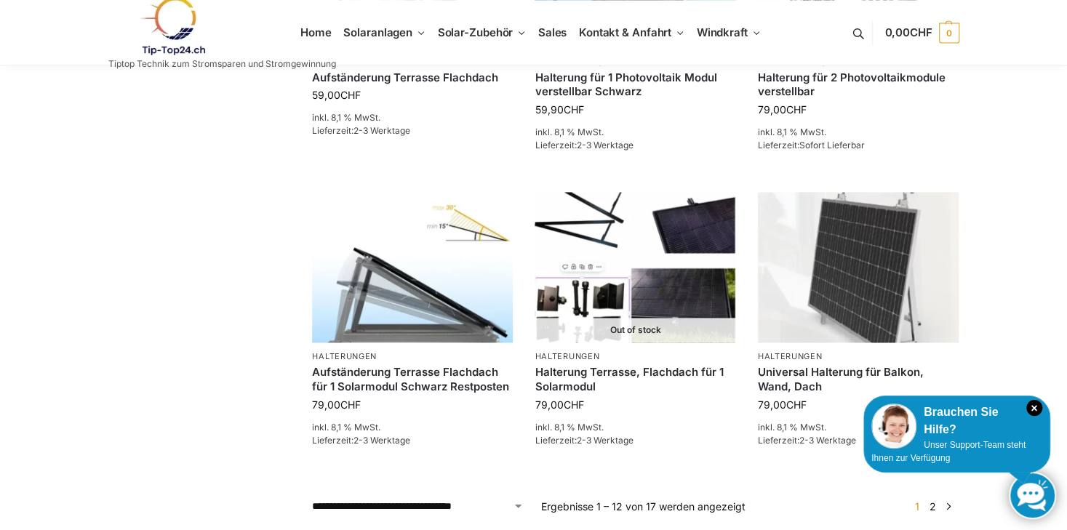
scroll to position [1236, 0]
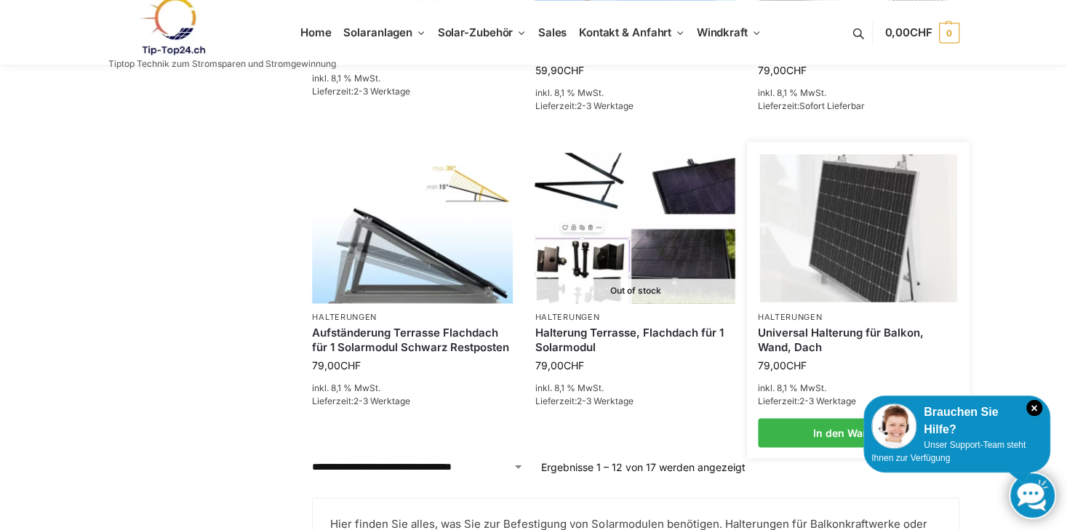
click at [799, 337] on link "Universal Halterung für Balkon, Wand, Dach" at bounding box center [858, 340] width 201 height 28
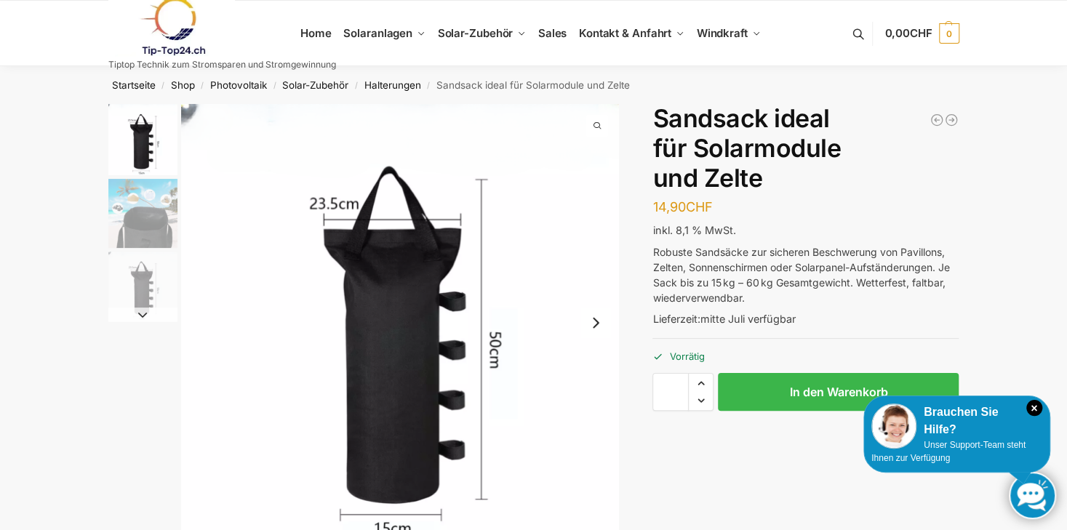
click at [150, 200] on img "2 / 3" at bounding box center [142, 213] width 69 height 69
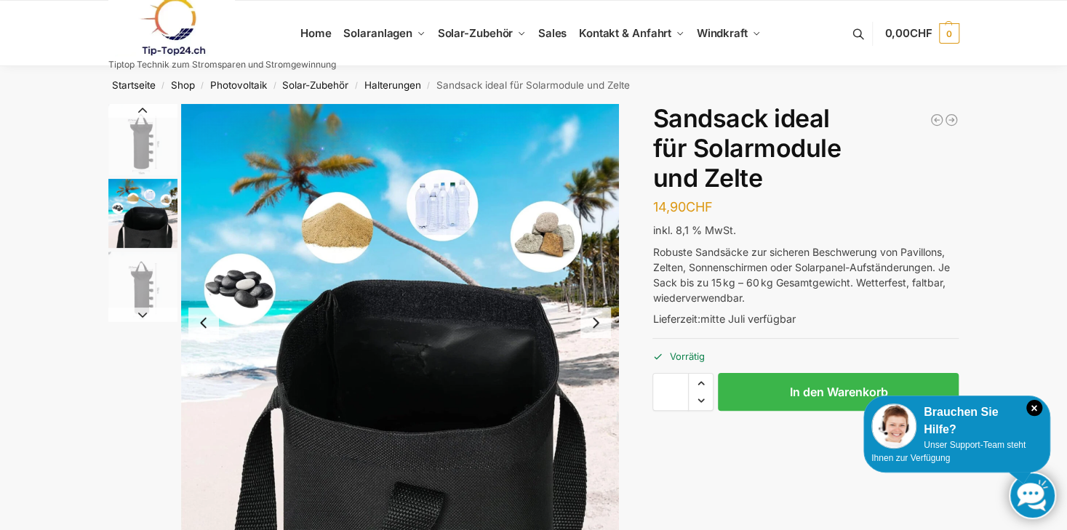
click at [141, 154] on img "1 / 3" at bounding box center [142, 139] width 69 height 71
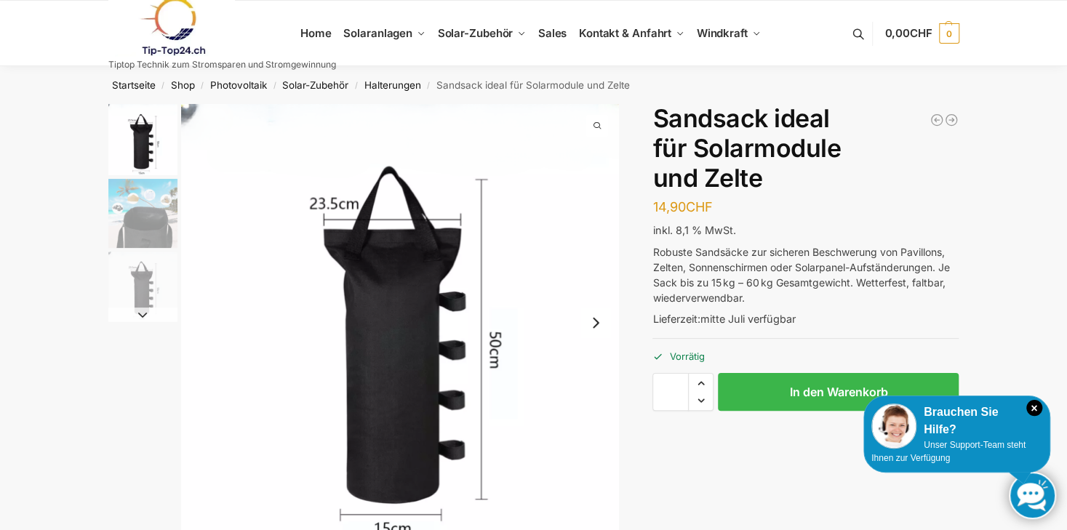
click at [155, 292] on img "3 / 3" at bounding box center [142, 286] width 69 height 69
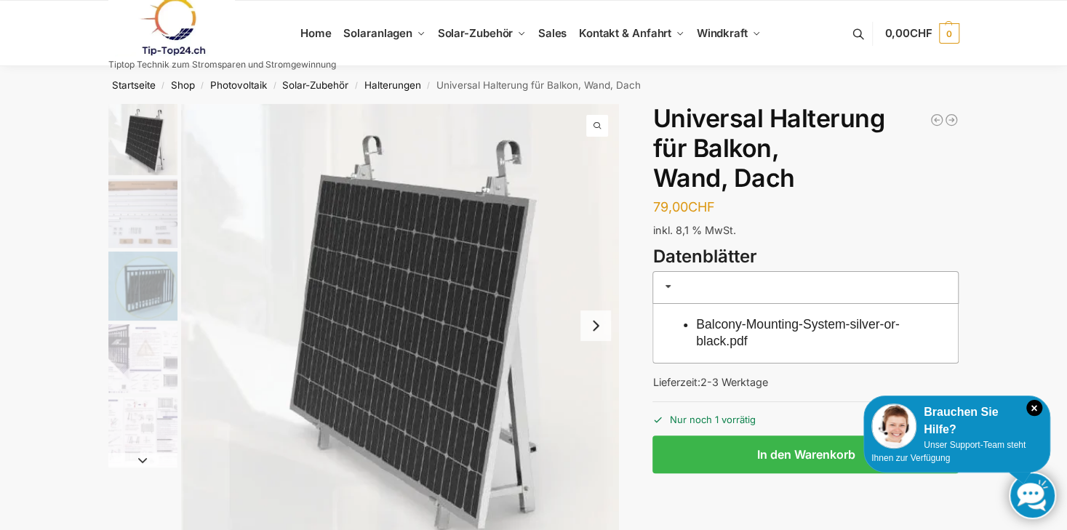
click at [147, 131] on img "1 / 5" at bounding box center [142, 139] width 69 height 71
click at [145, 214] on img "2 / 5" at bounding box center [142, 213] width 69 height 69
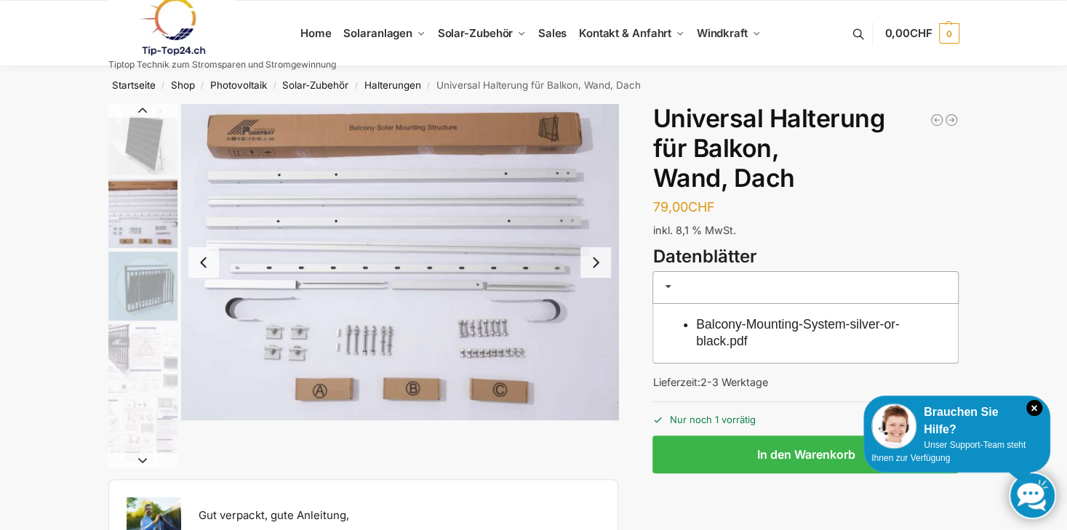
click at [157, 262] on img "3 / 5" at bounding box center [142, 286] width 69 height 69
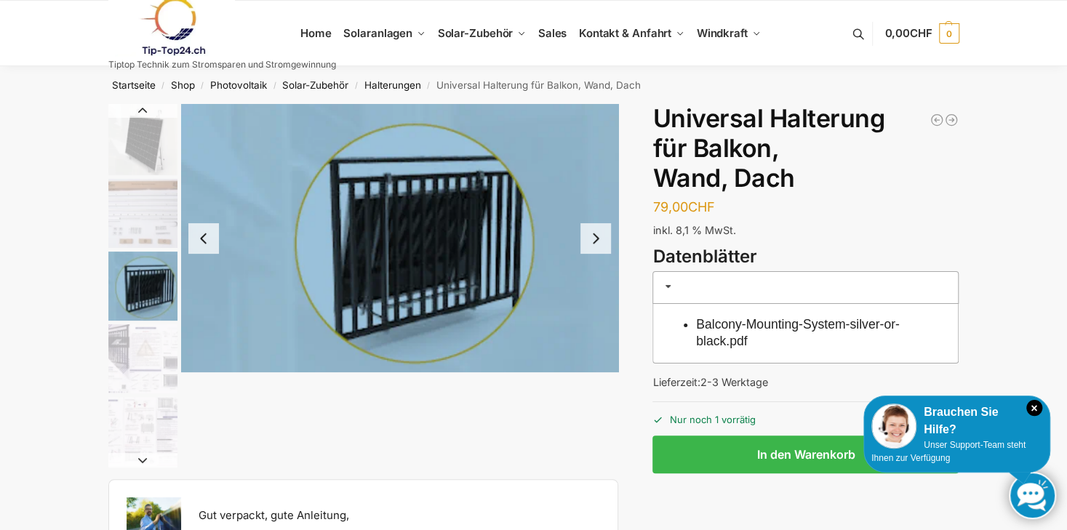
click at [128, 357] on img "4 / 5" at bounding box center [142, 358] width 69 height 69
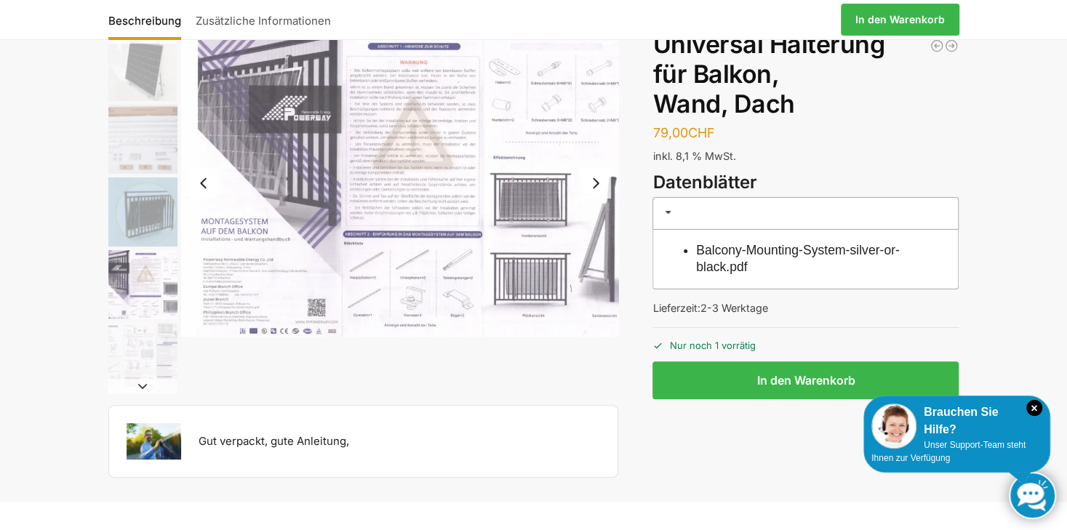
scroll to position [145, 0]
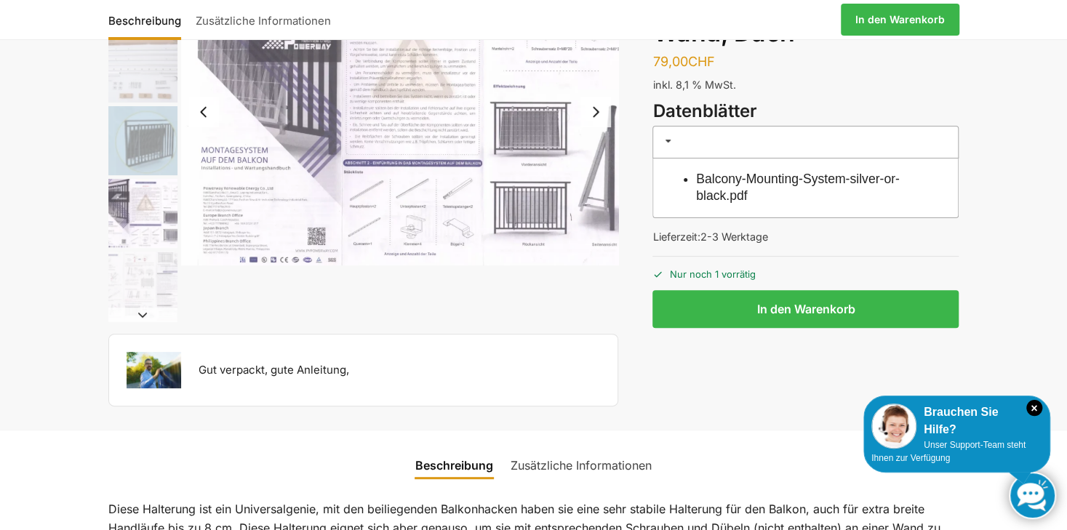
click at [140, 293] on img "5 / 5" at bounding box center [142, 286] width 69 height 69
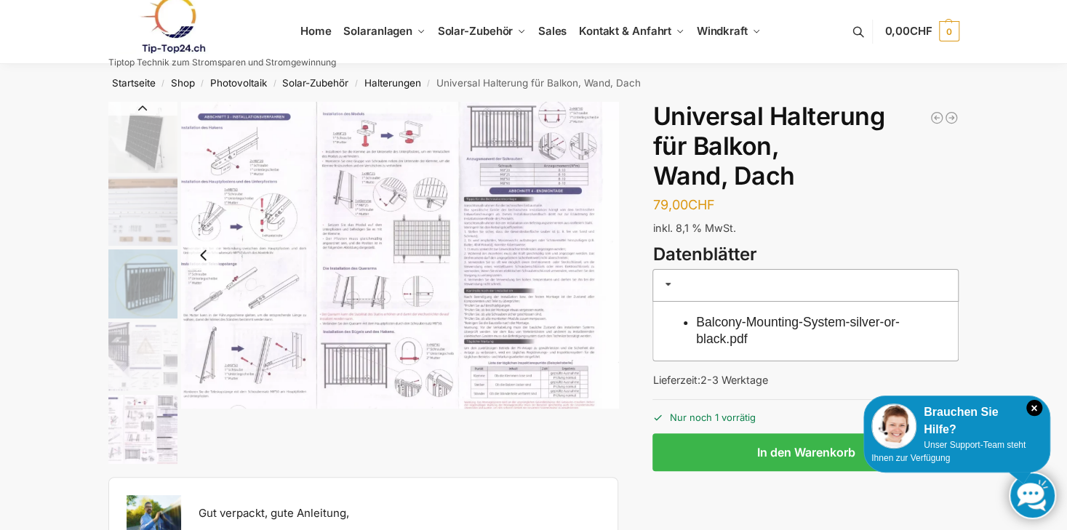
scroll to position [0, 0]
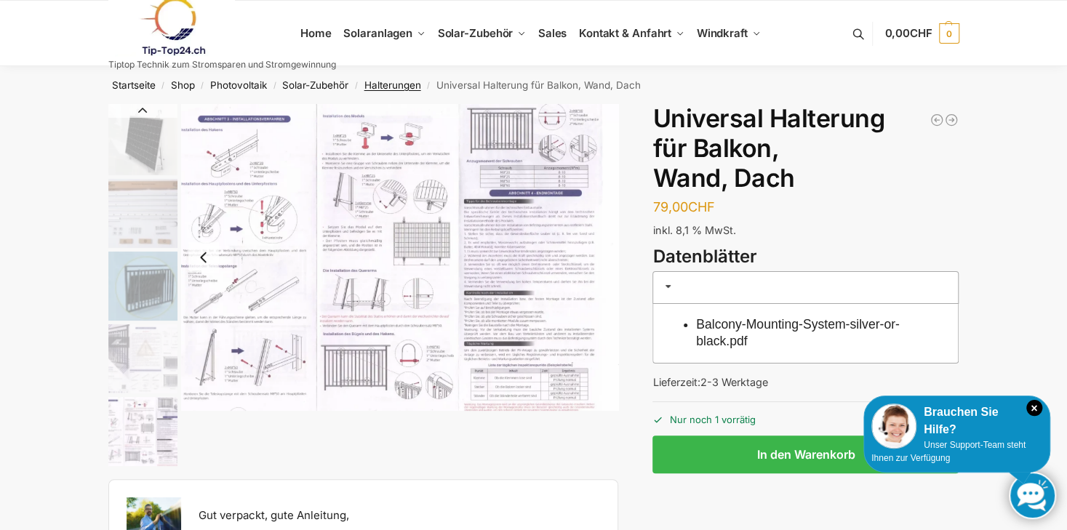
click at [392, 83] on link "Halterungen" at bounding box center [392, 85] width 57 height 12
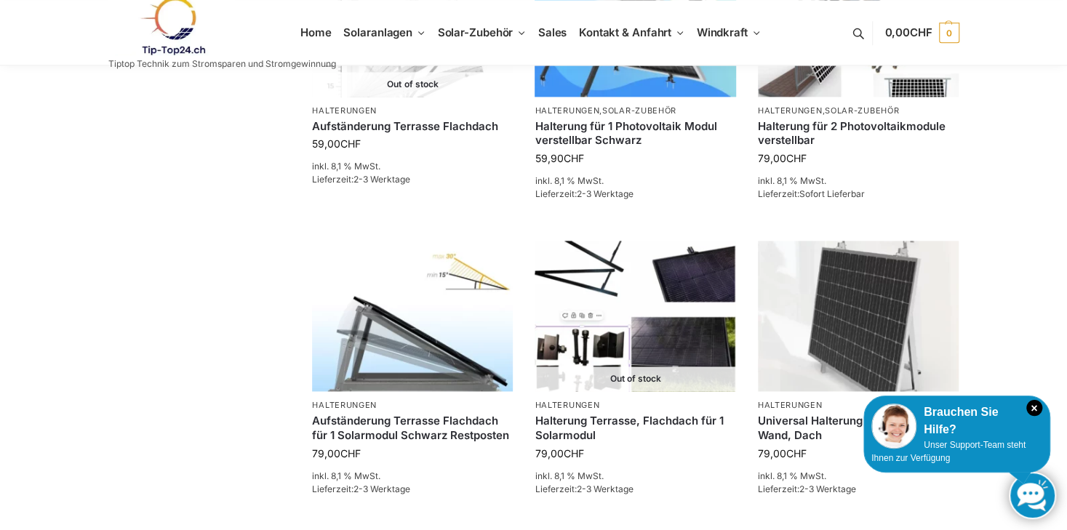
scroll to position [1163, 0]
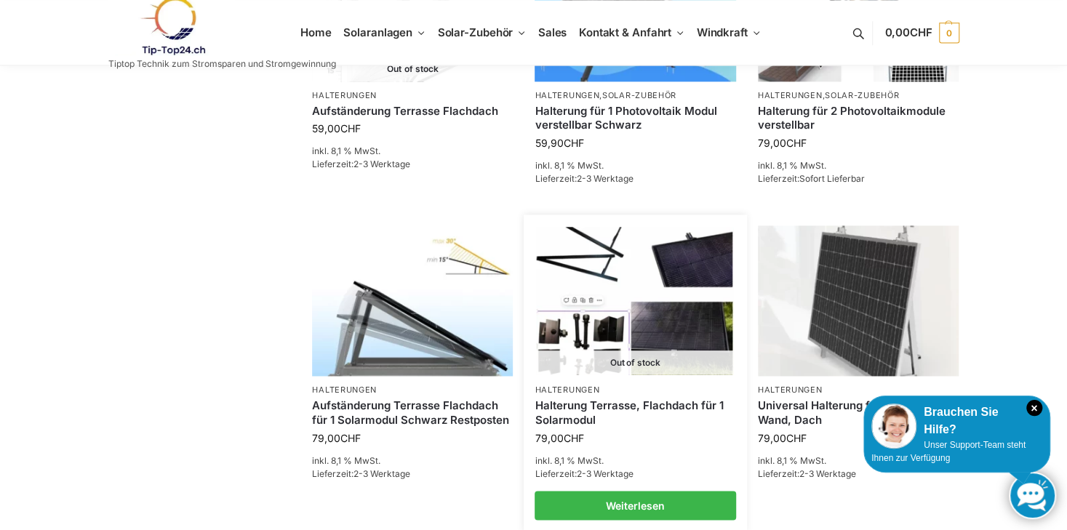
click at [603, 321] on img at bounding box center [635, 301] width 197 height 148
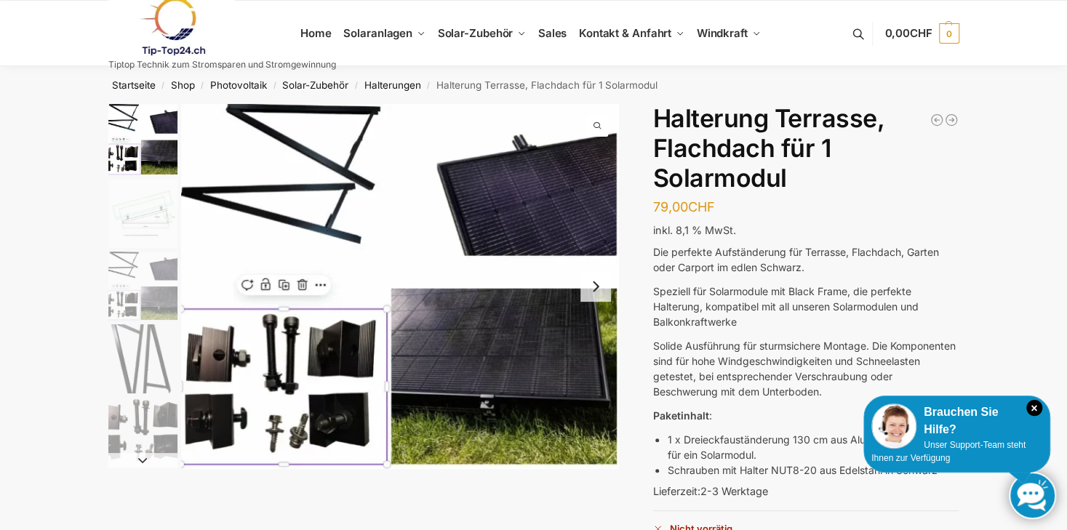
click at [134, 211] on img "2 / 5" at bounding box center [142, 213] width 69 height 69
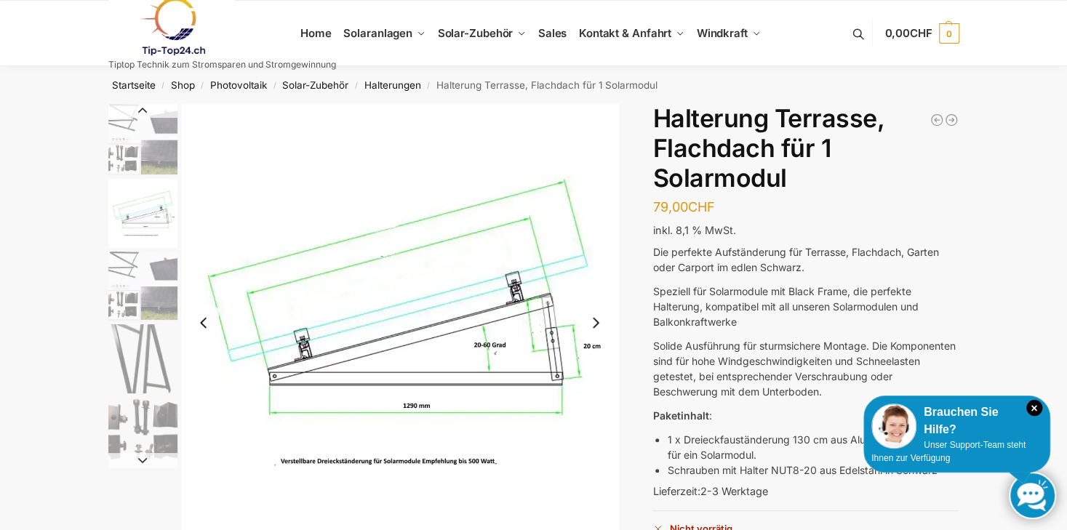
click at [145, 270] on img "3 / 5" at bounding box center [142, 286] width 69 height 69
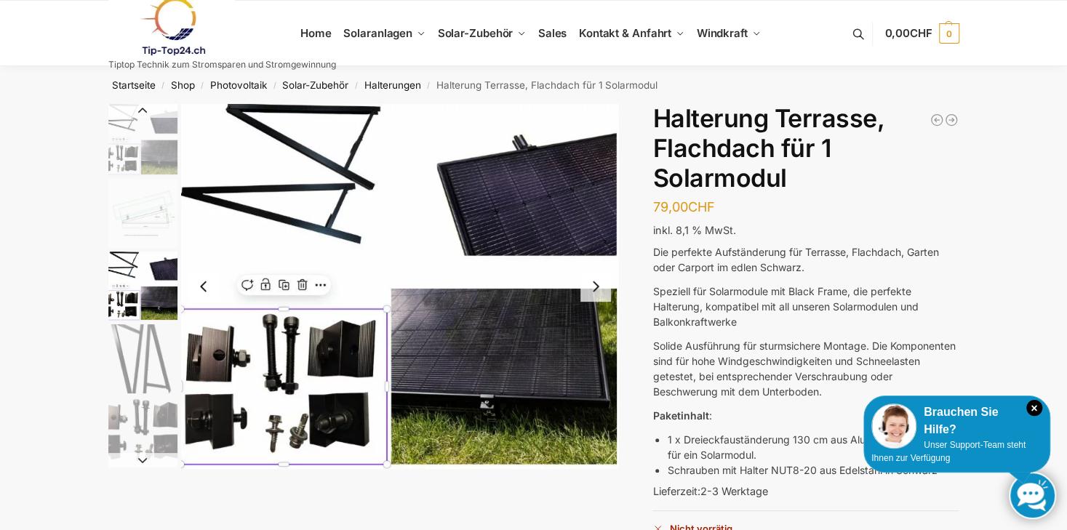
click at [150, 360] on img "4 / 5" at bounding box center [142, 358] width 69 height 69
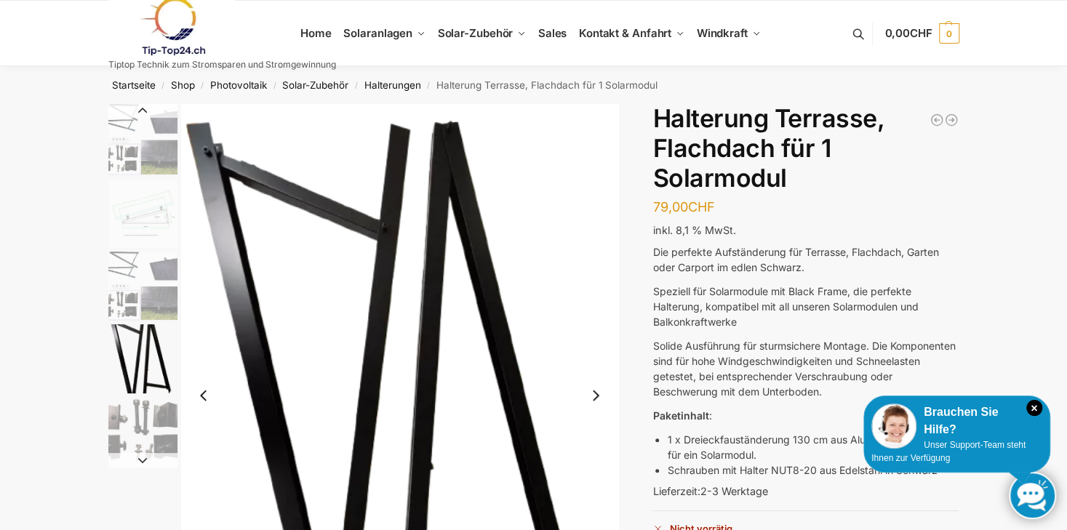
click at [140, 409] on img "5 / 5" at bounding box center [142, 431] width 69 height 69
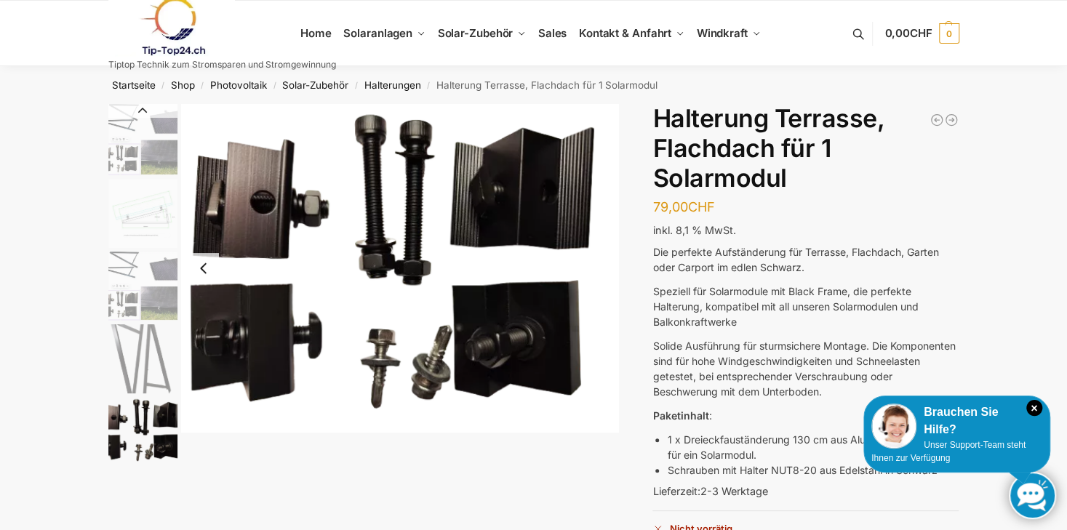
click at [691, 254] on p "Die perfekte Aufständerung für Terrasse, Flachdach, Garten oder Carport im edle…" at bounding box center [805, 259] width 306 height 31
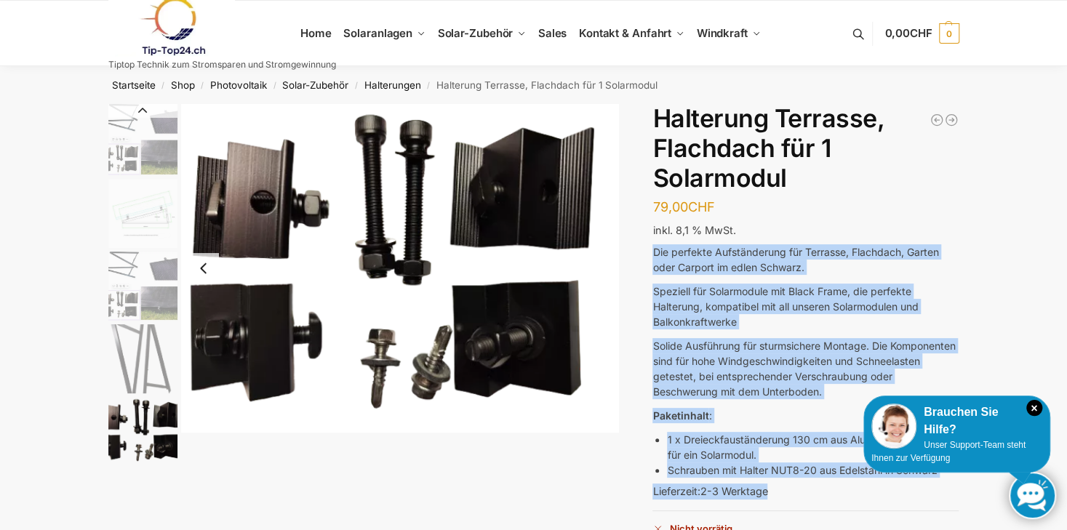
drag, startPoint x: 653, startPoint y: 247, endPoint x: 782, endPoint y: 496, distance: 280.3
click at [782, 496] on div "Aufständerung Terrasse Flachdach für 1 Solarmodul Schwarz Restposten 79,00 CHF …" at bounding box center [805, 389] width 306 height 571
drag, startPoint x: 782, startPoint y: 496, endPoint x: 736, endPoint y: 374, distance: 130.4
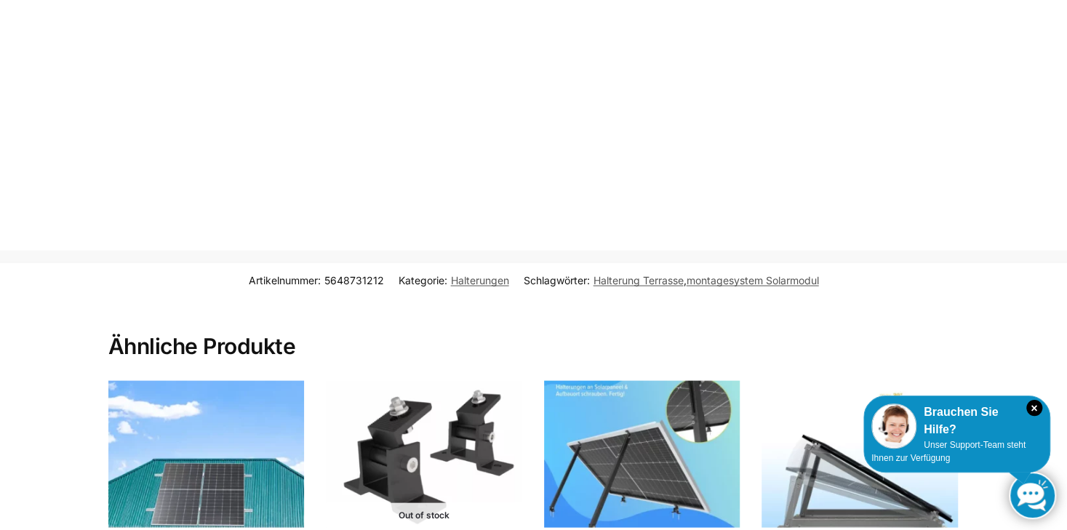
scroll to position [1672, 0]
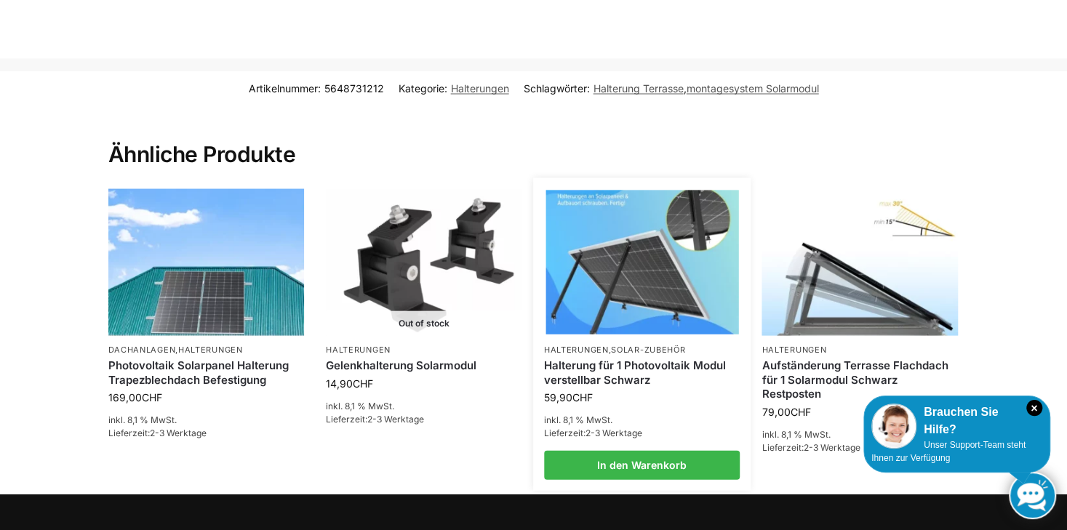
click at [596, 302] on img at bounding box center [641, 262] width 193 height 145
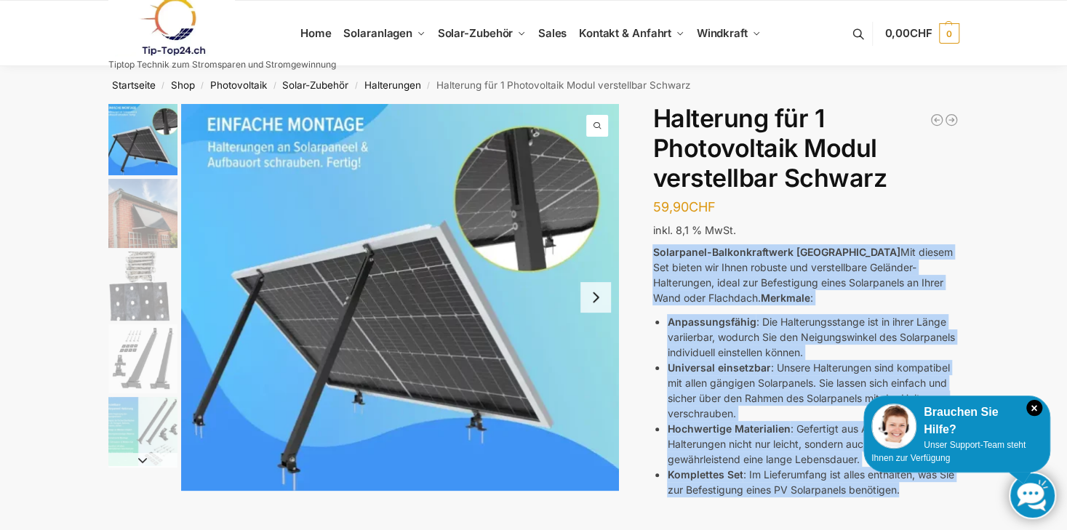
drag, startPoint x: 654, startPoint y: 247, endPoint x: 903, endPoint y: 495, distance: 351.6
click at [903, 495] on div "Solarpanel-Balkonkraftwerk Halterung Mit diesem Set bieten wir Ihnen robuste un…" at bounding box center [805, 476] width 306 height 465
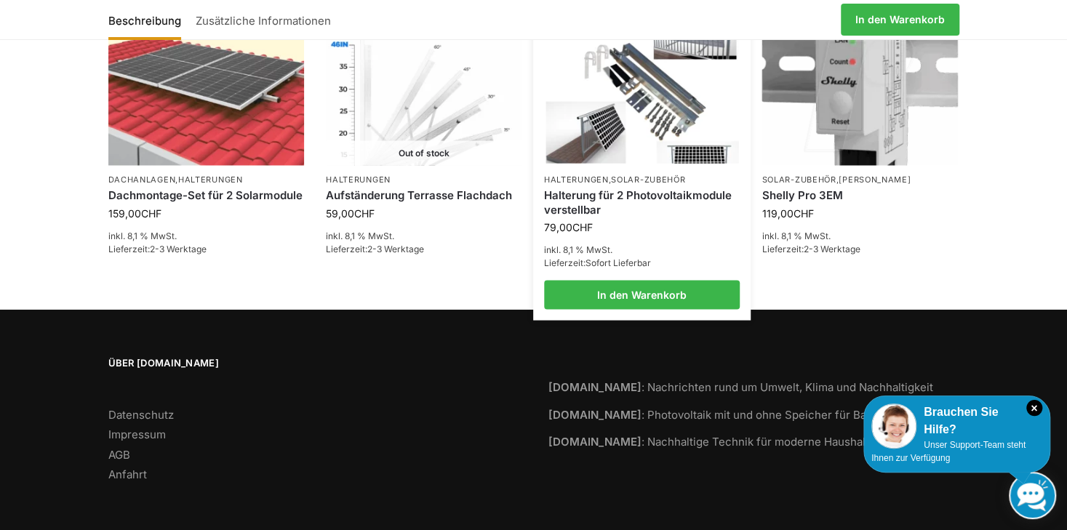
scroll to position [1551, 0]
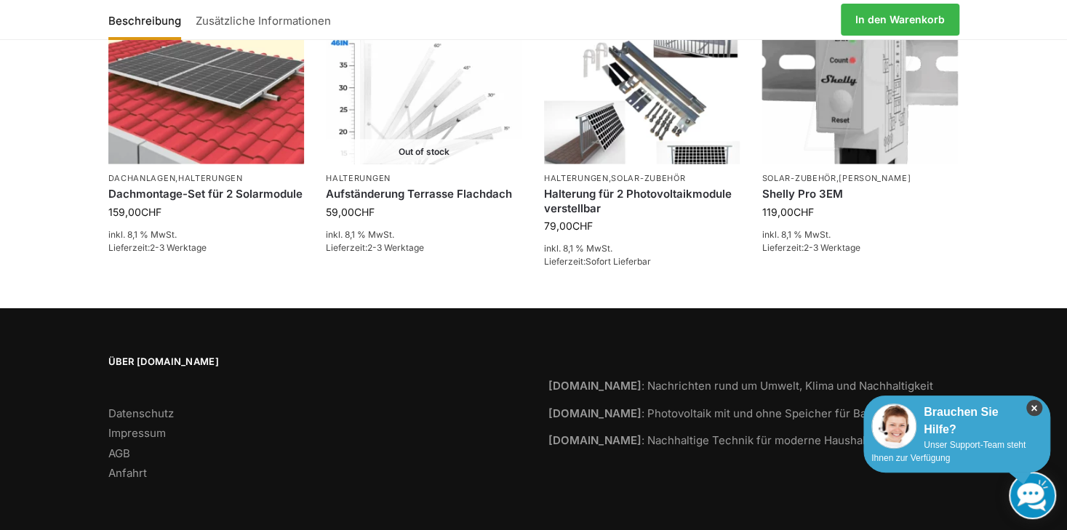
click at [1037, 410] on icon "×" at bounding box center [1034, 408] width 16 height 16
